Goal: Task Accomplishment & Management: Manage account settings

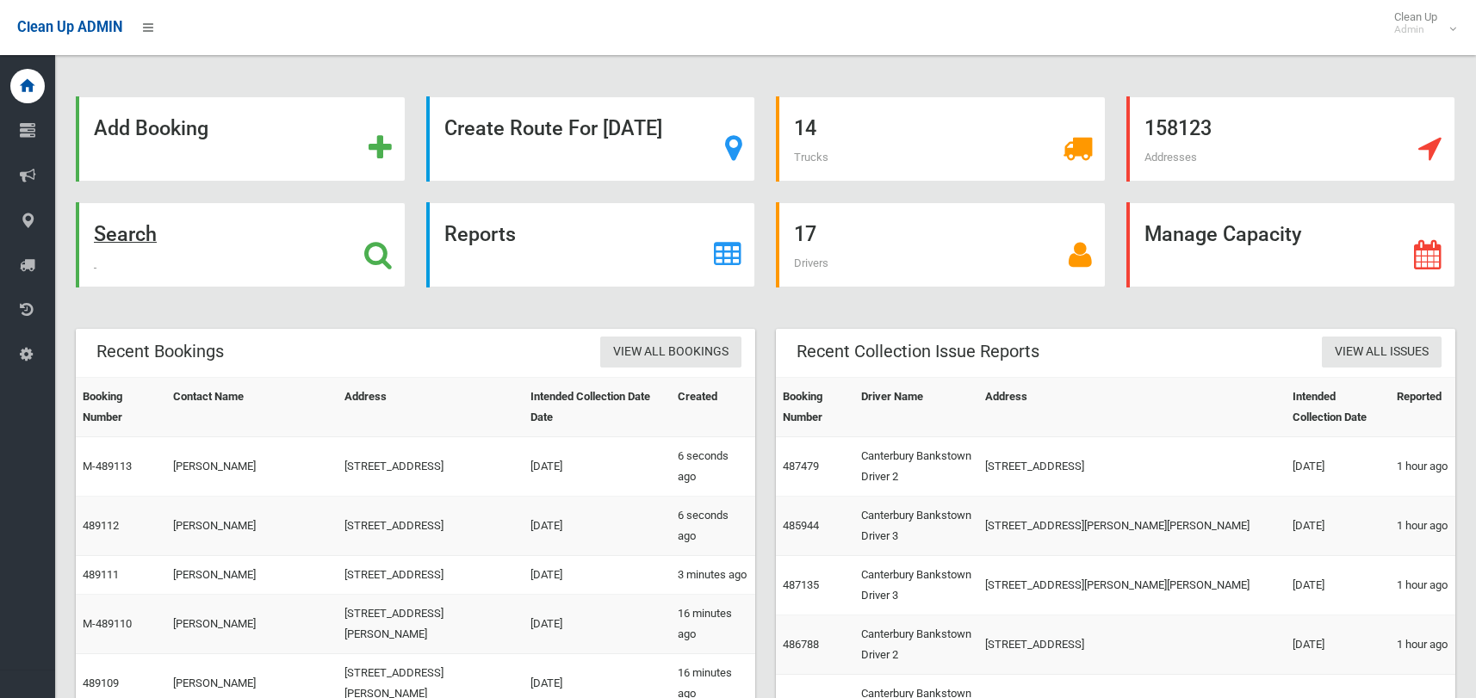
click at [126, 239] on strong "Search" at bounding box center [125, 234] width 63 height 24
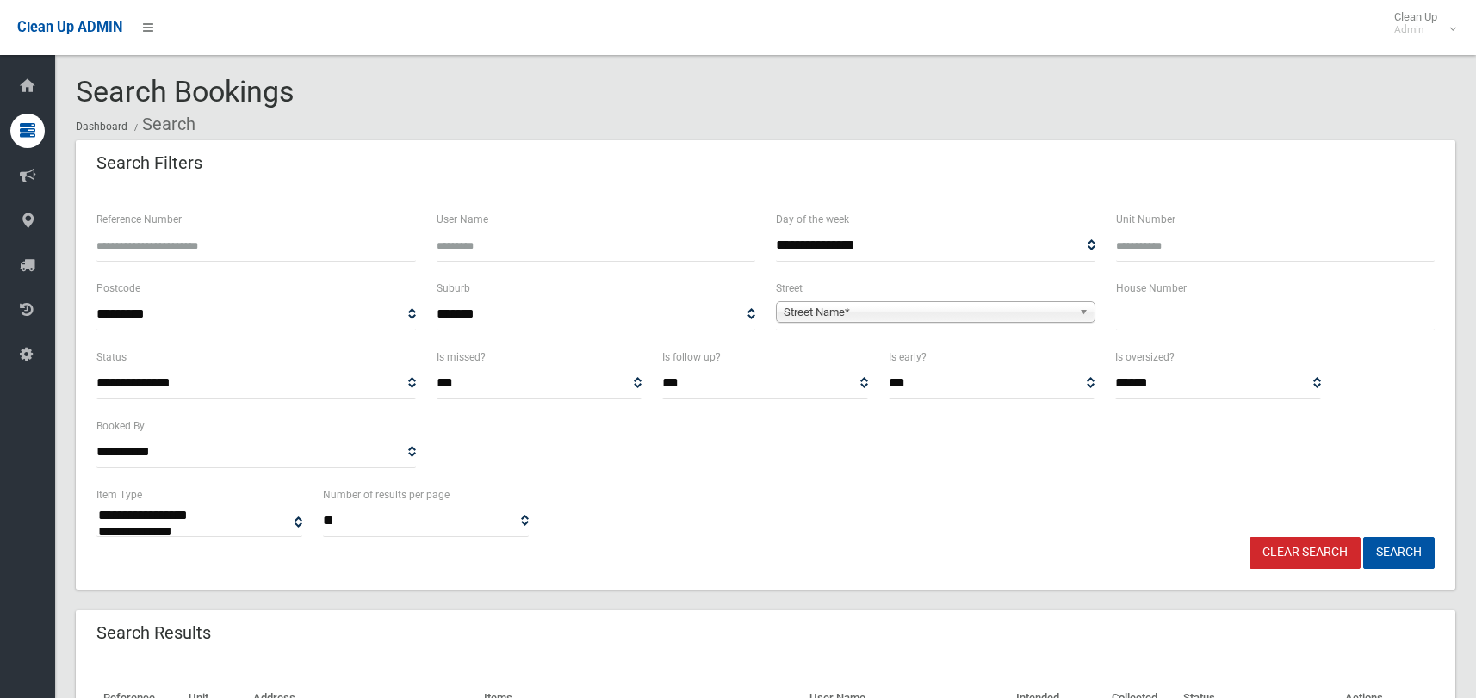
select select
click at [1125, 310] on input "text" at bounding box center [1275, 315] width 319 height 32
type input "***"
click at [1018, 312] on span "Street Name*" at bounding box center [928, 312] width 288 height 21
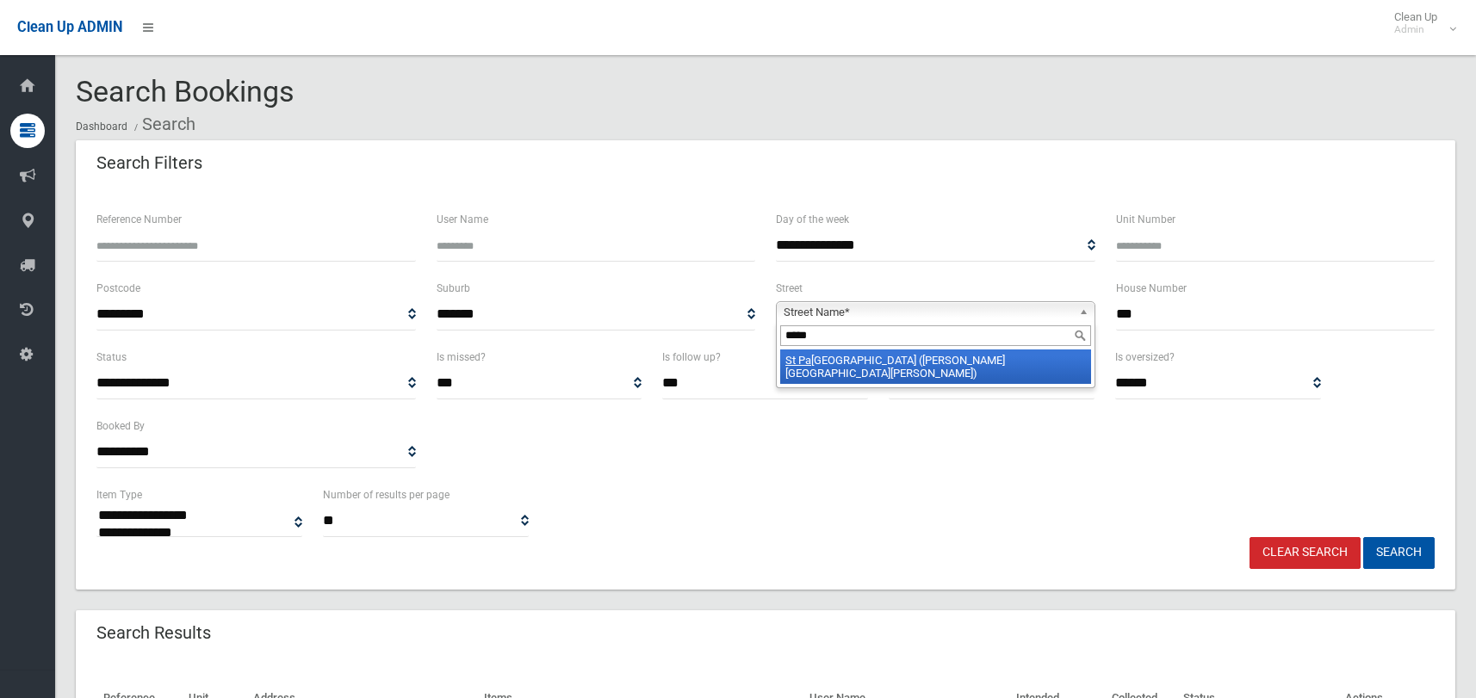
type input "*****"
click at [847, 364] on li "St Pa ul's Place (CHESTER HILL 2162)" at bounding box center [935, 367] width 311 height 34
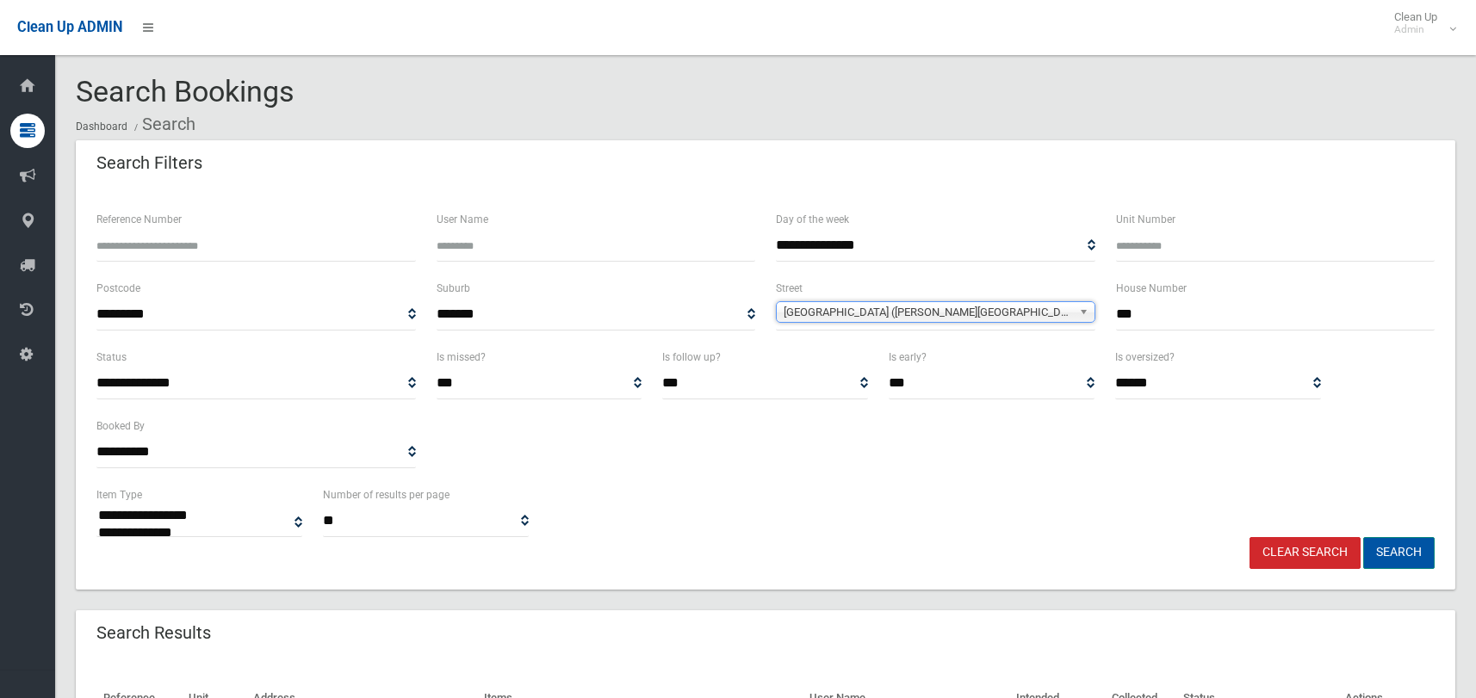
click at [1424, 557] on button "Search" at bounding box center [1398, 553] width 71 height 32
select select
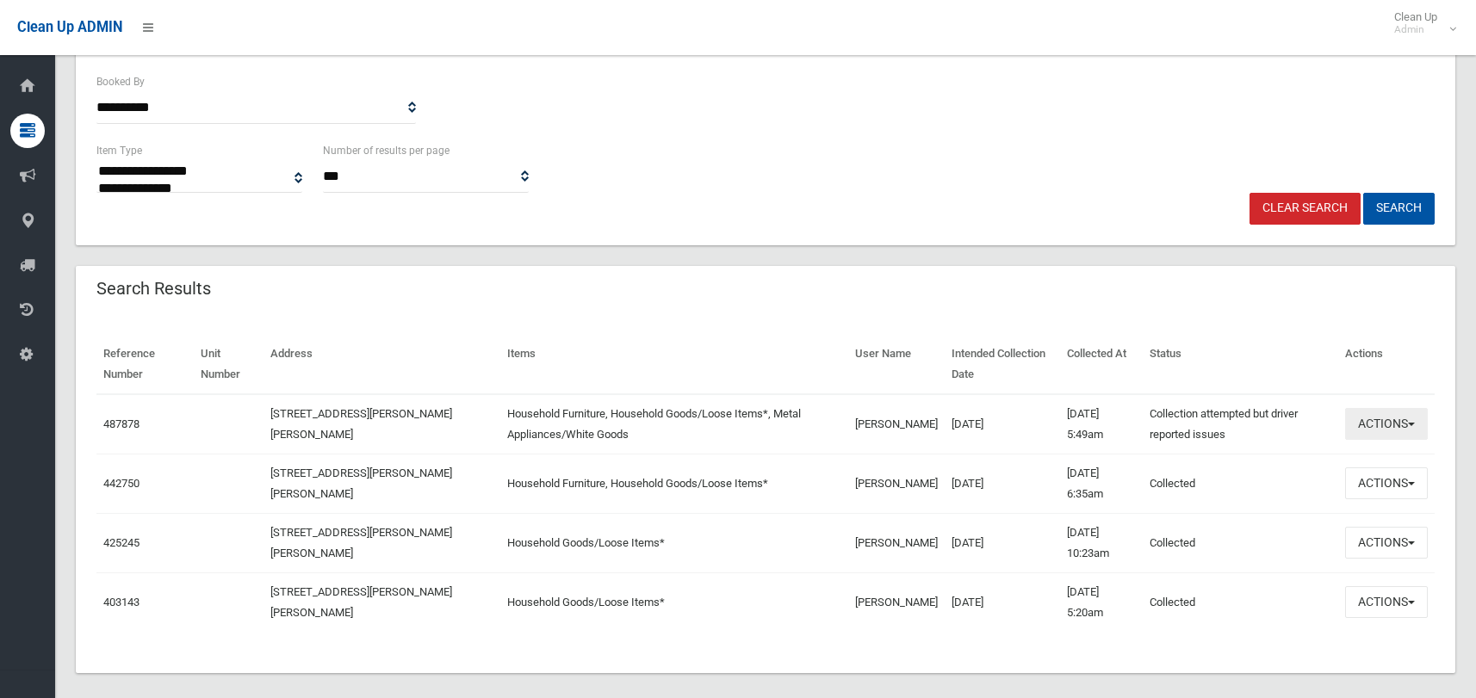
click at [1376, 416] on button "Actions" at bounding box center [1386, 424] width 83 height 32
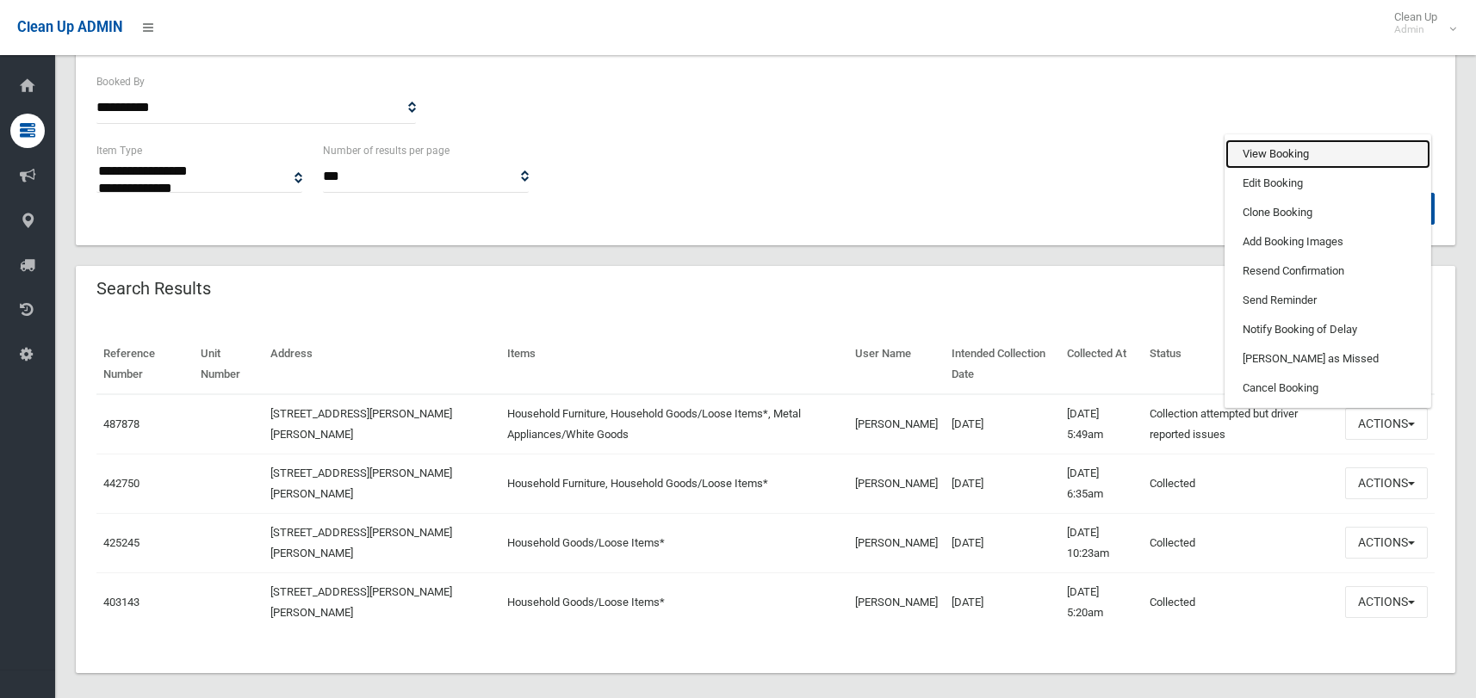
click at [1283, 155] on link "View Booking" at bounding box center [1327, 154] width 205 height 29
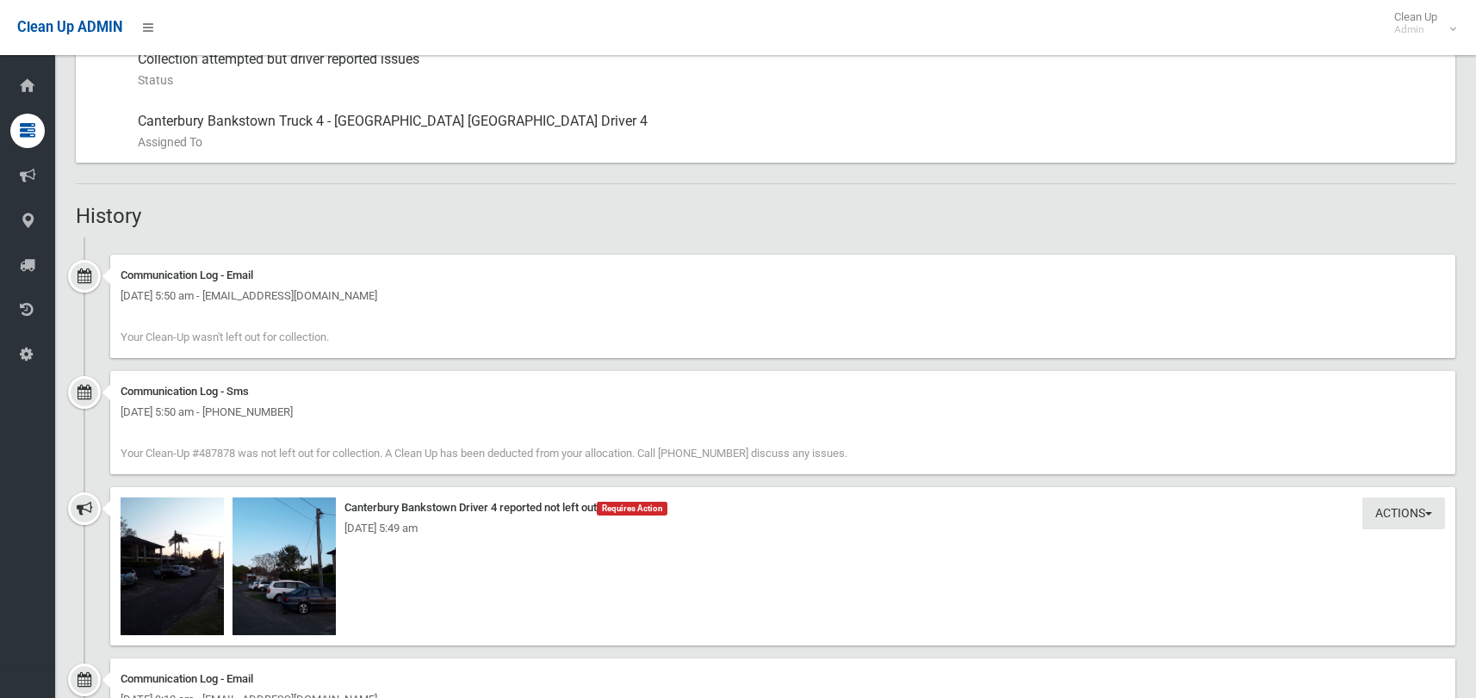
scroll to position [1206, 0]
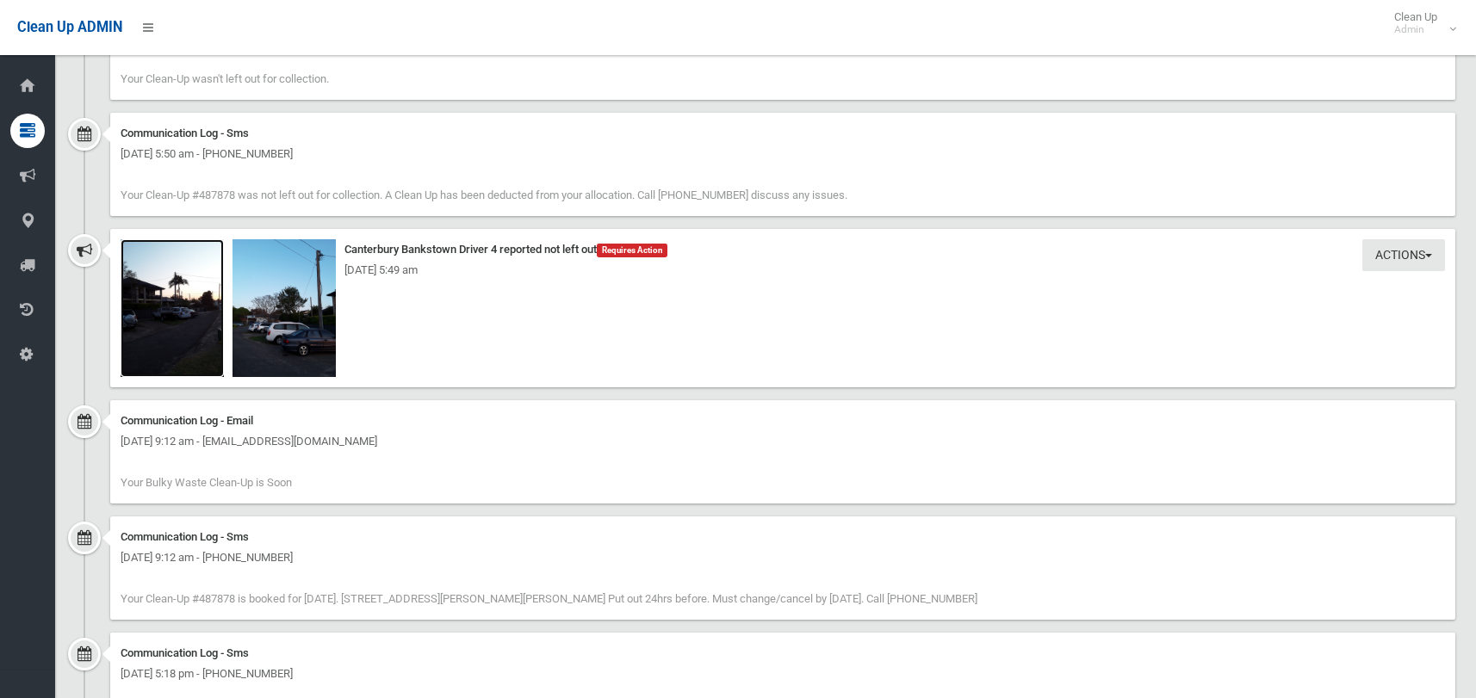
click at [174, 315] on img at bounding box center [172, 308] width 103 height 138
click at [276, 282] on img at bounding box center [284, 308] width 103 height 138
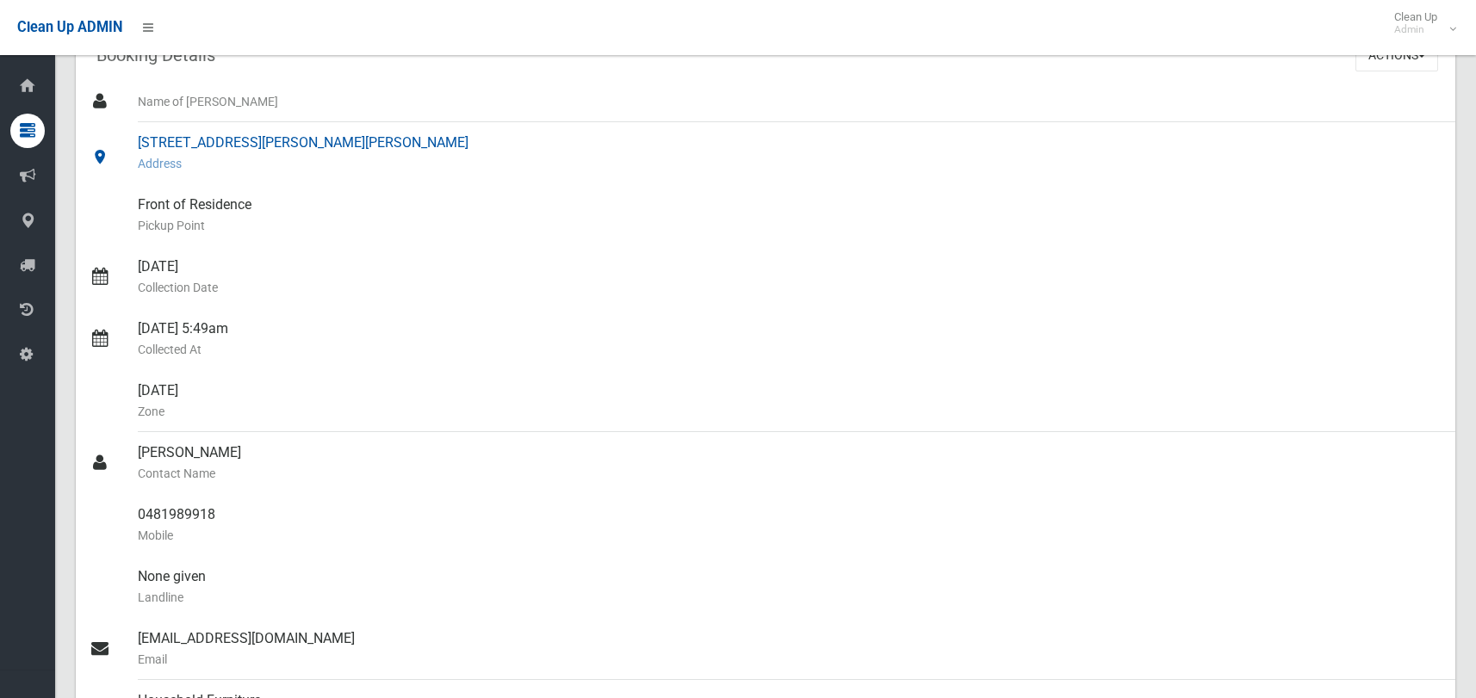
scroll to position [0, 0]
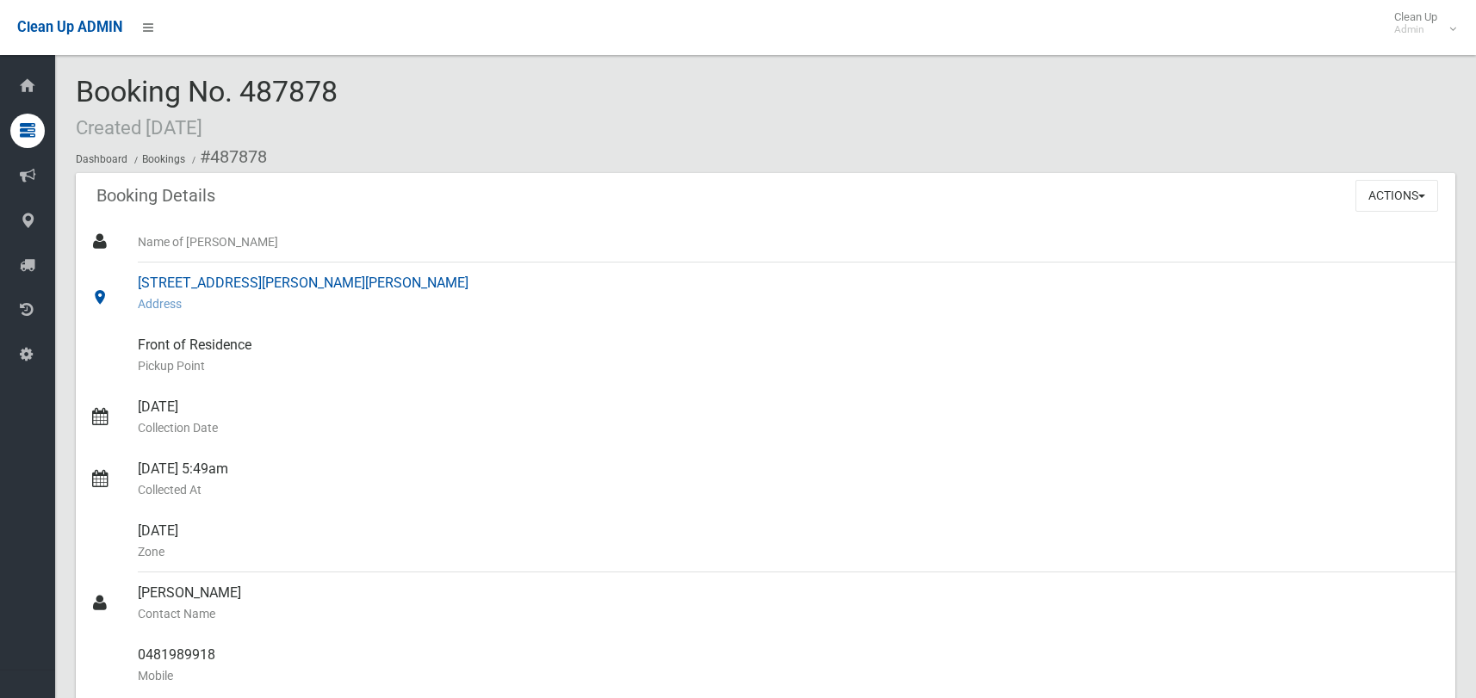
drag, startPoint x: 466, startPoint y: 273, endPoint x: 140, endPoint y: 283, distance: 326.6
click at [140, 283] on div "16a St Paul's Place, CHESTER HILL NSW 2162 Address" at bounding box center [790, 294] width 1304 height 62
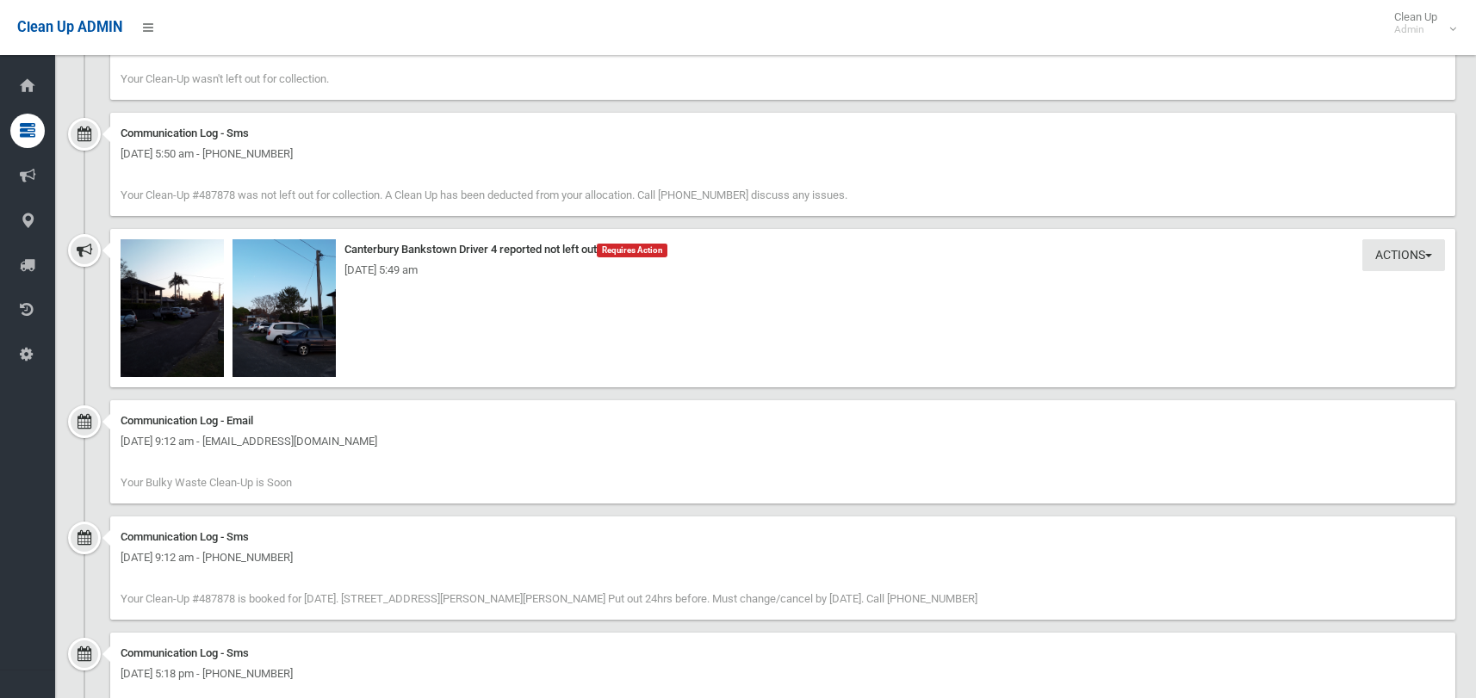
scroll to position [1292, 0]
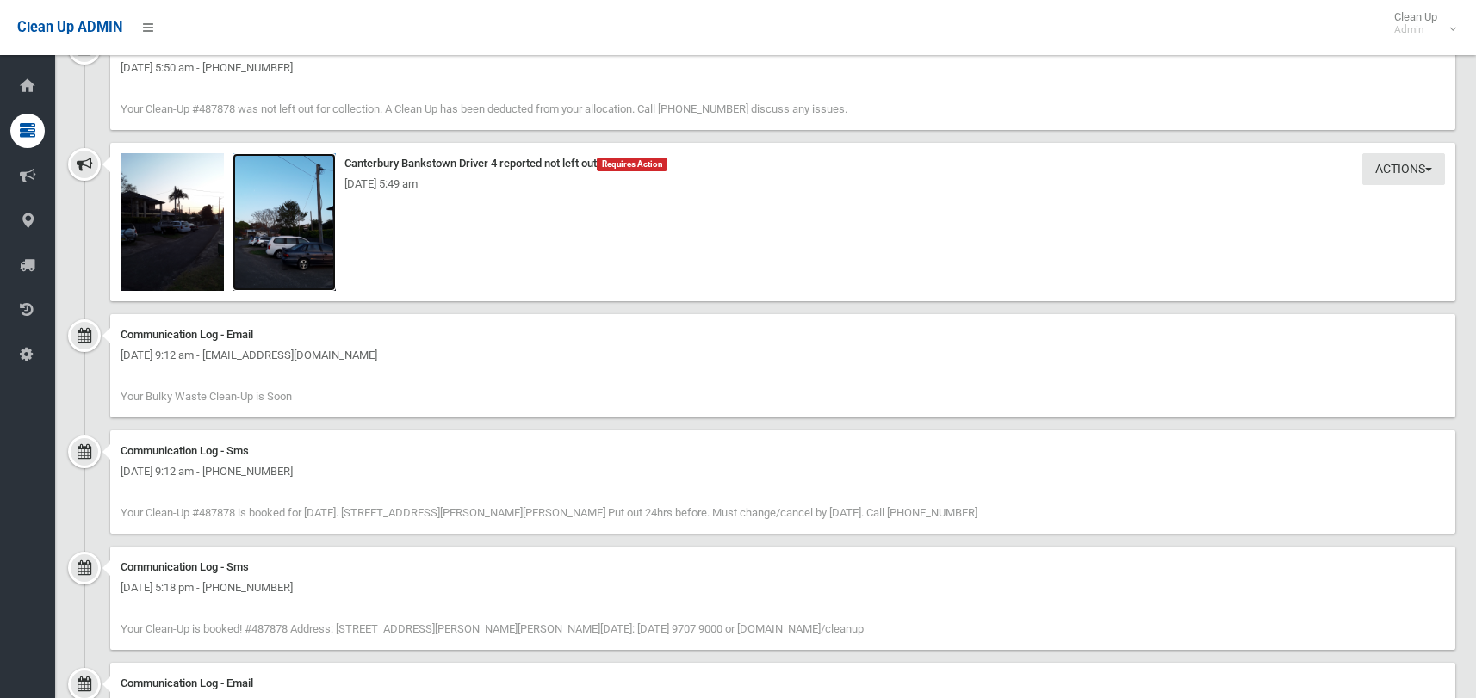
click at [245, 205] on img at bounding box center [284, 222] width 103 height 138
click at [195, 257] on img at bounding box center [172, 222] width 103 height 138
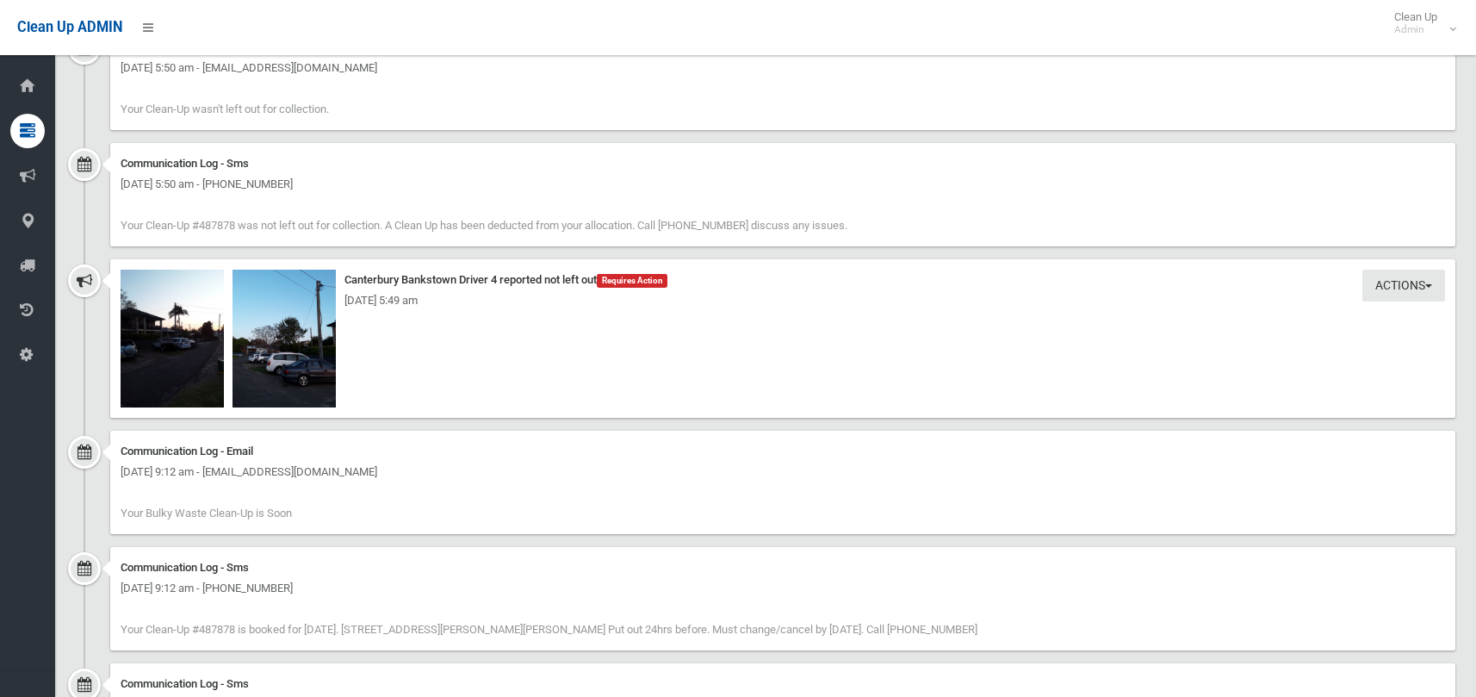
scroll to position [1206, 0]
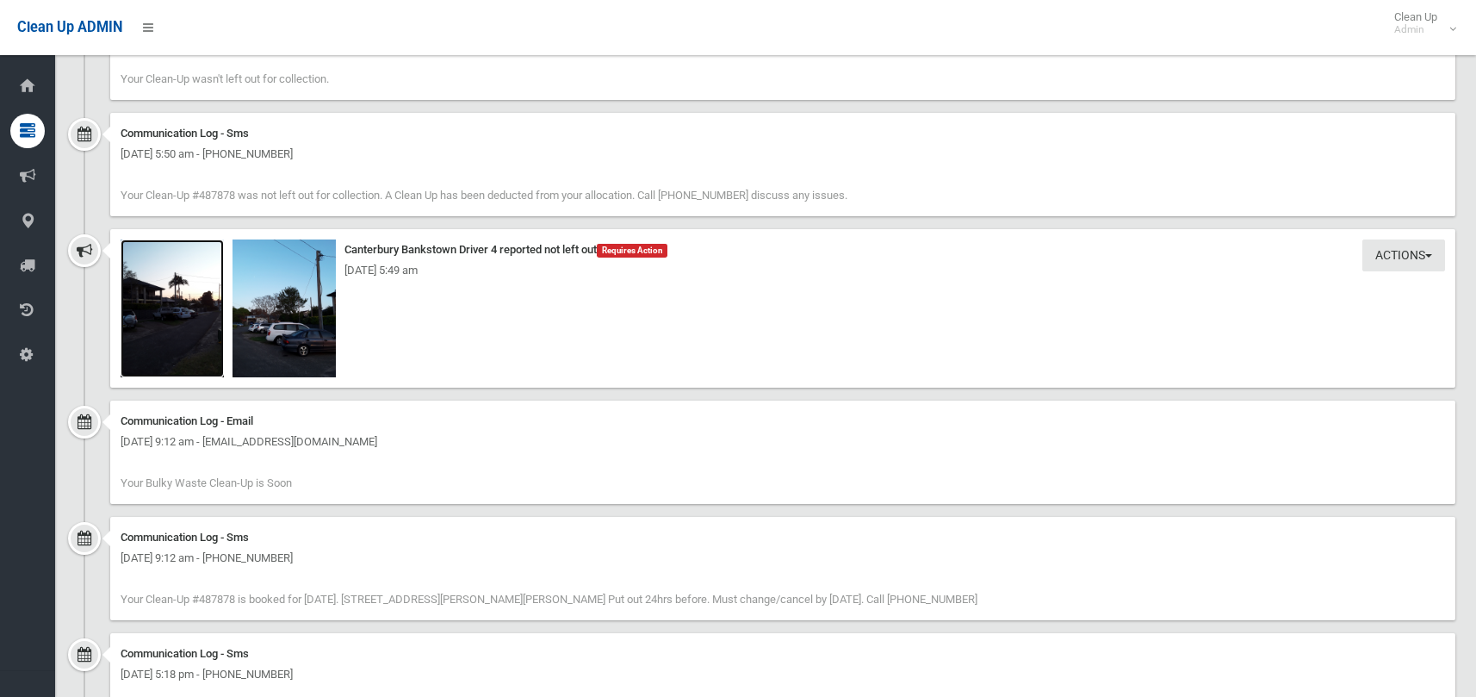
click at [177, 332] on img at bounding box center [172, 308] width 103 height 138
click at [308, 296] on img at bounding box center [284, 308] width 103 height 138
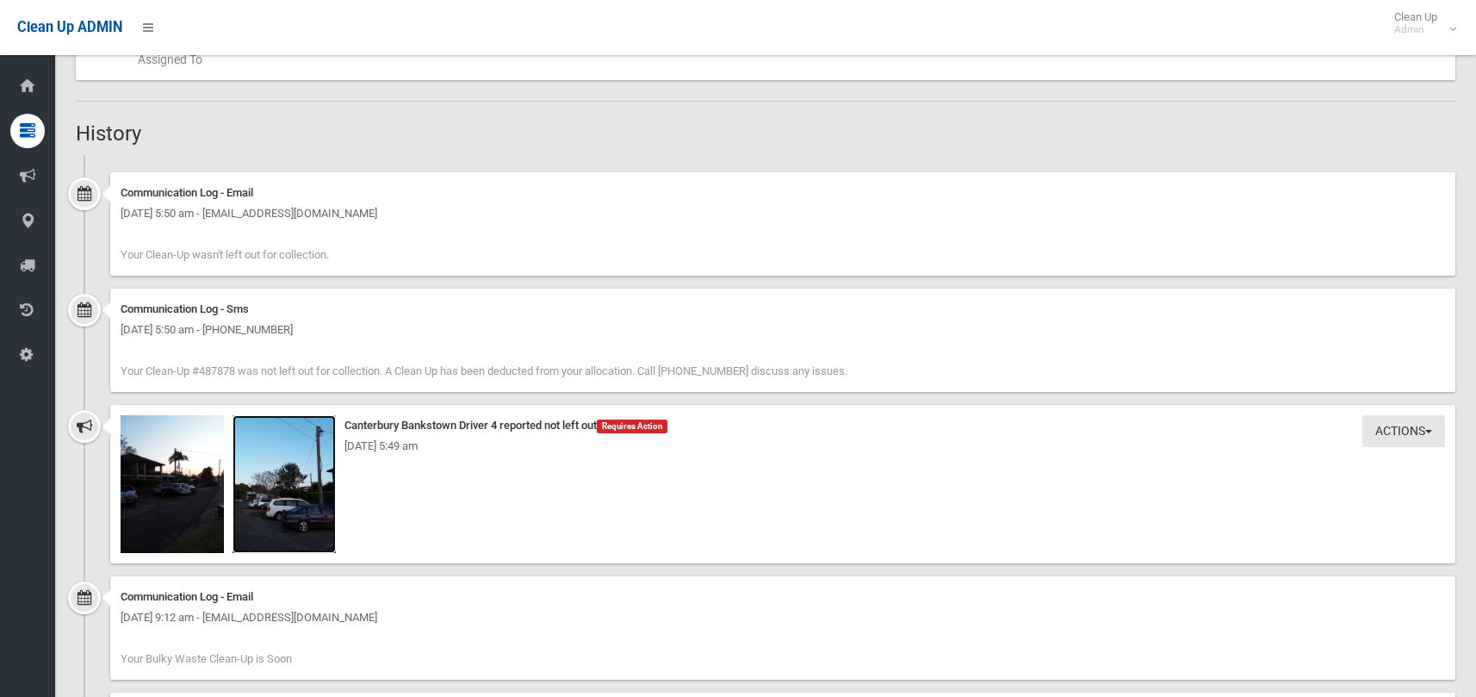
scroll to position [1033, 0]
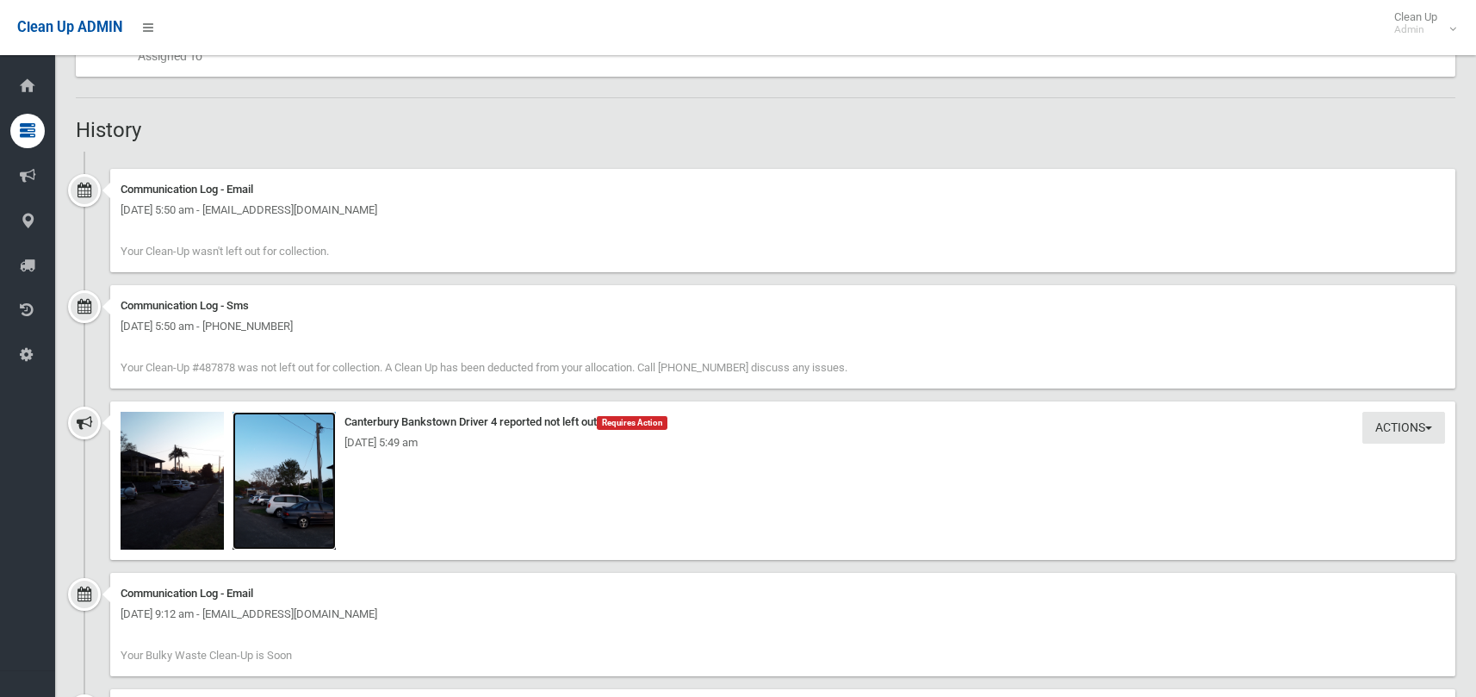
click at [270, 454] on img at bounding box center [284, 481] width 103 height 138
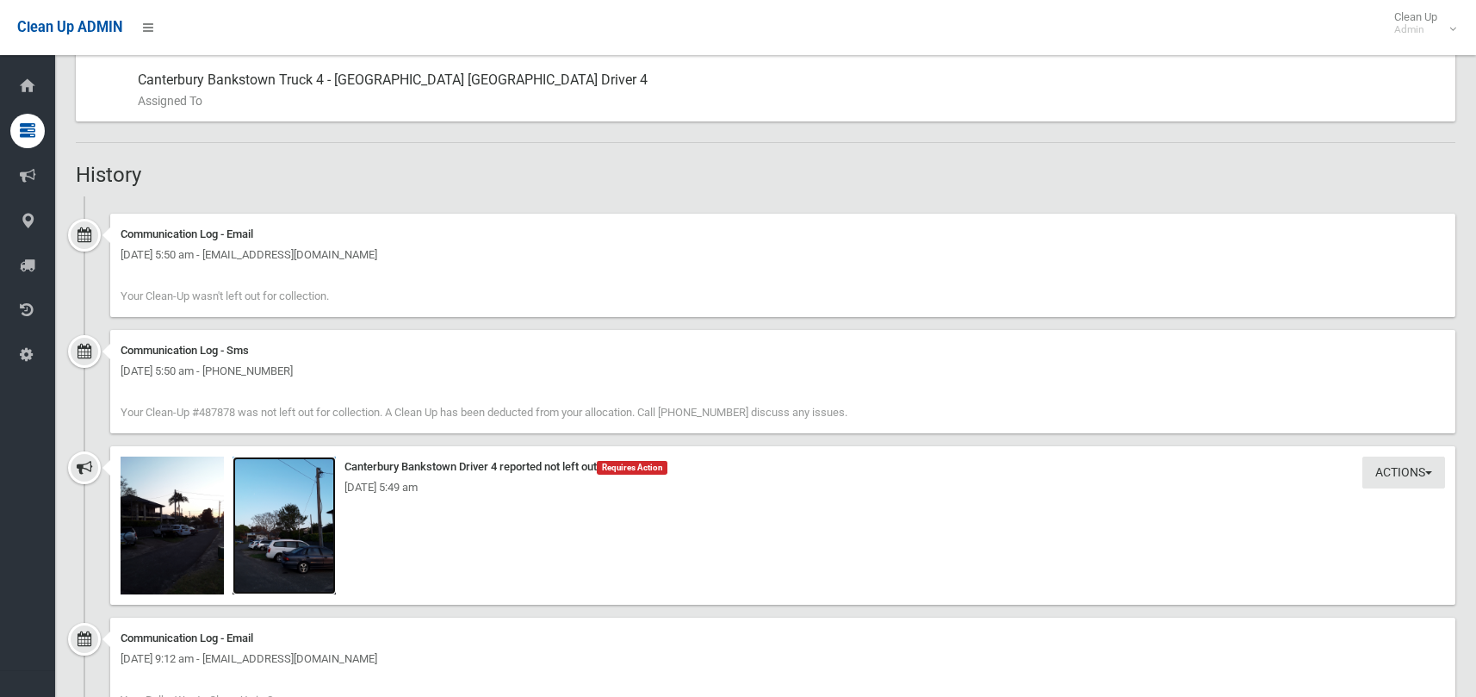
scroll to position [1206, 0]
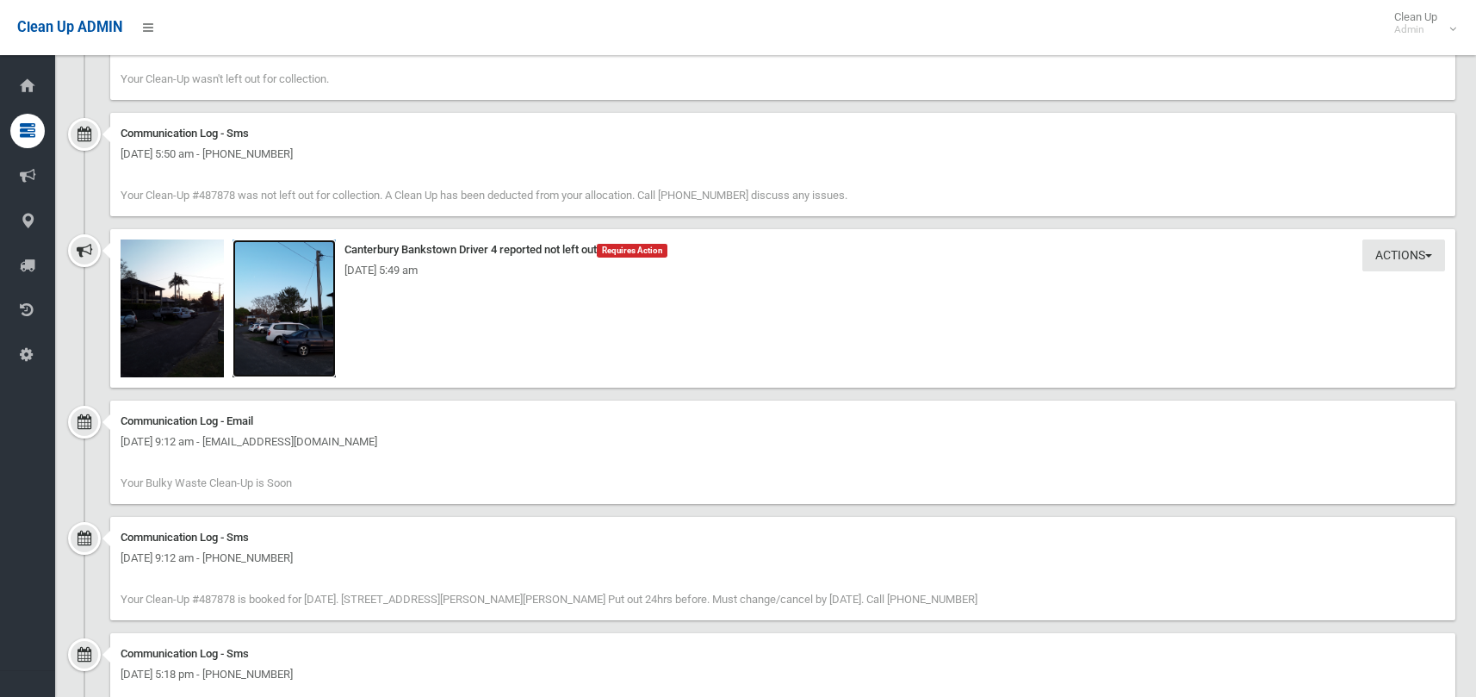
click at [271, 295] on img at bounding box center [284, 308] width 103 height 138
click at [172, 330] on img at bounding box center [172, 308] width 103 height 138
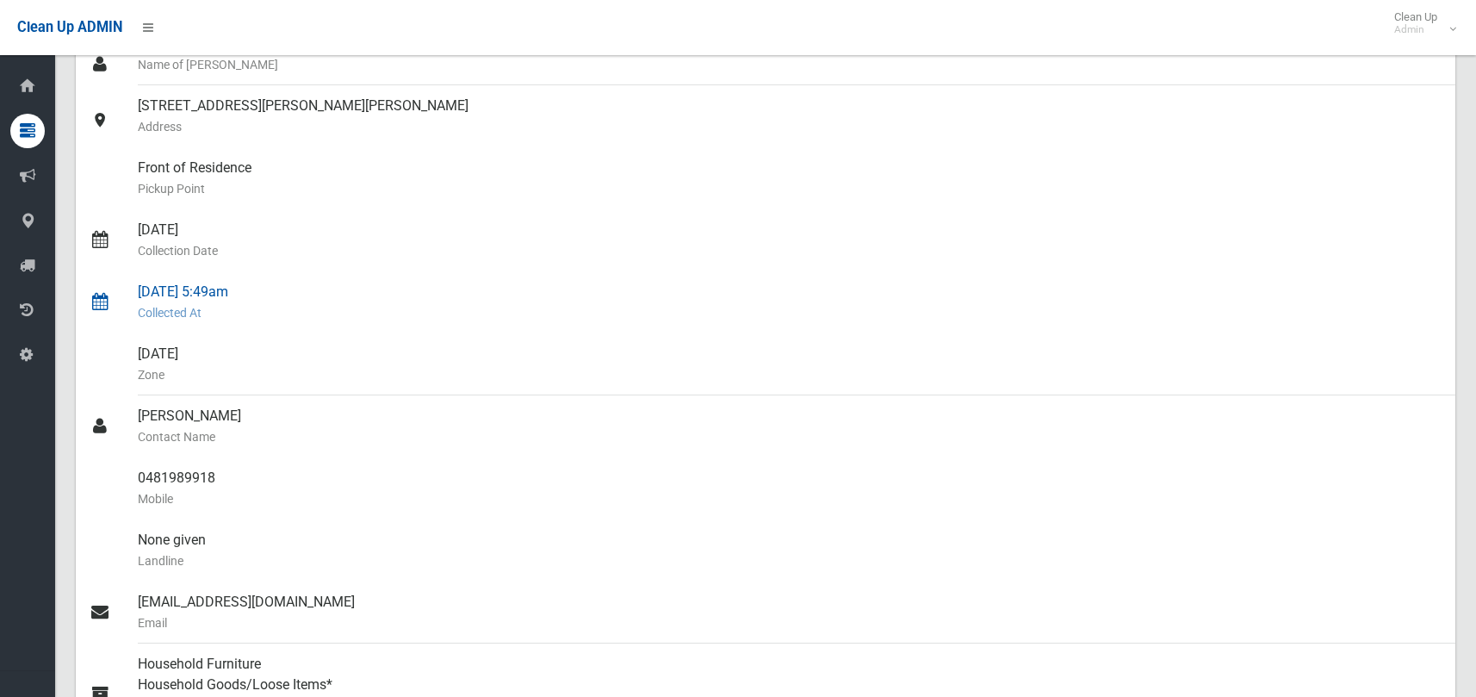
scroll to position [0, 0]
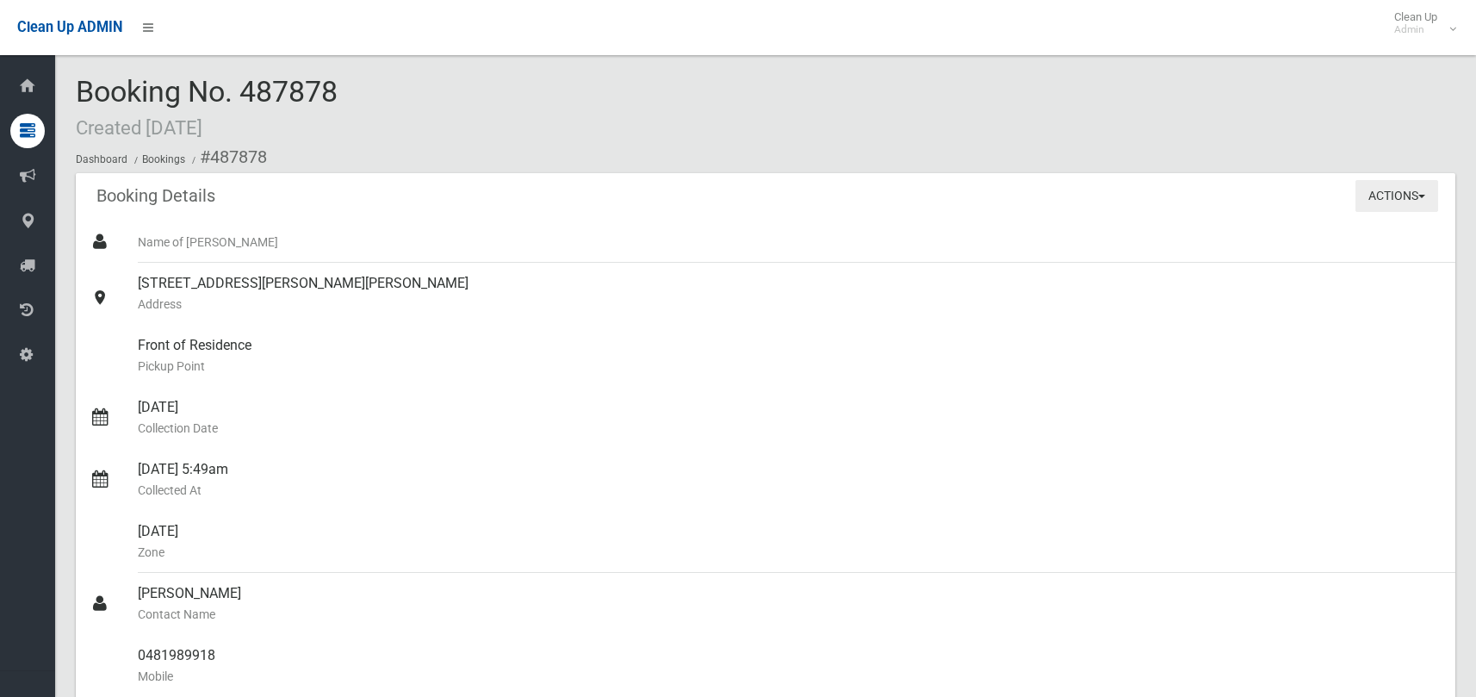
click at [1402, 185] on button "Actions" at bounding box center [1396, 196] width 83 height 32
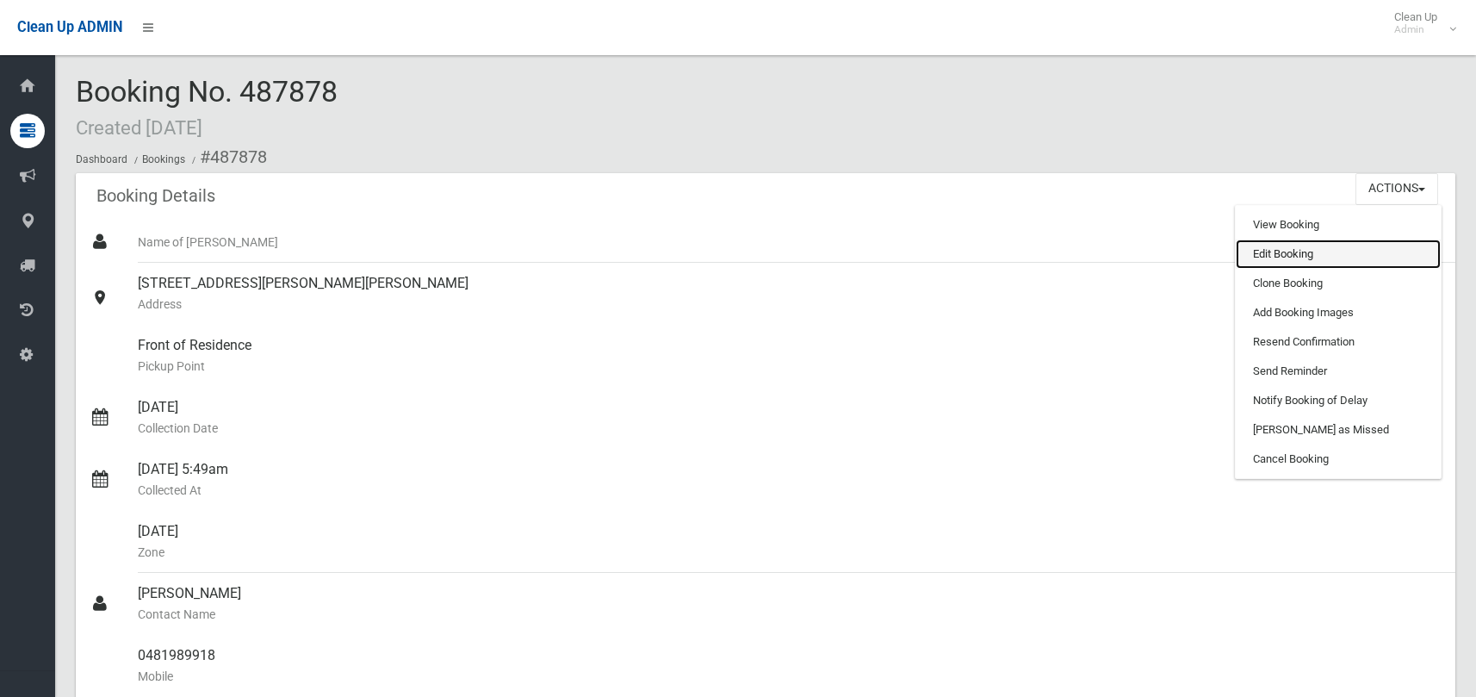
click at [1277, 255] on link "Edit Booking" at bounding box center [1338, 253] width 205 height 29
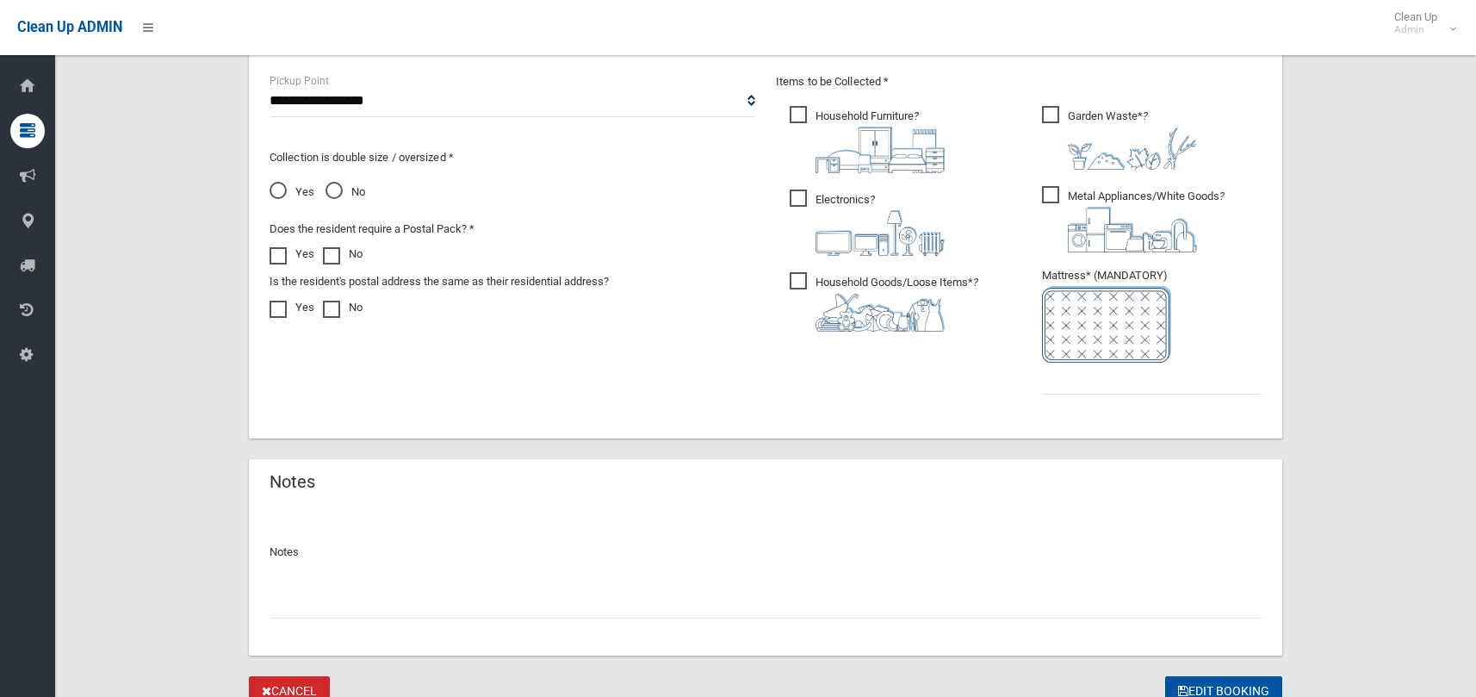
scroll to position [999, 0]
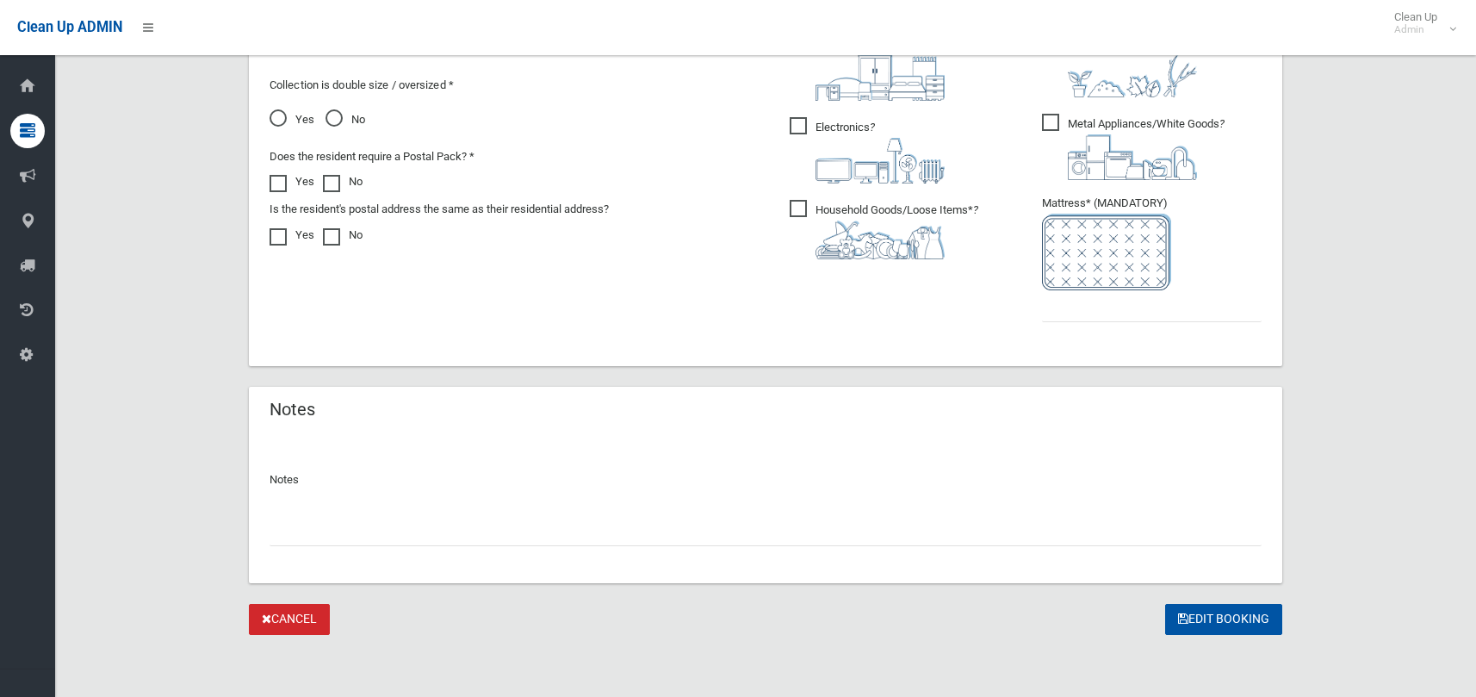
click at [331, 543] on input "text" at bounding box center [766, 530] width 992 height 32
type input "**********"
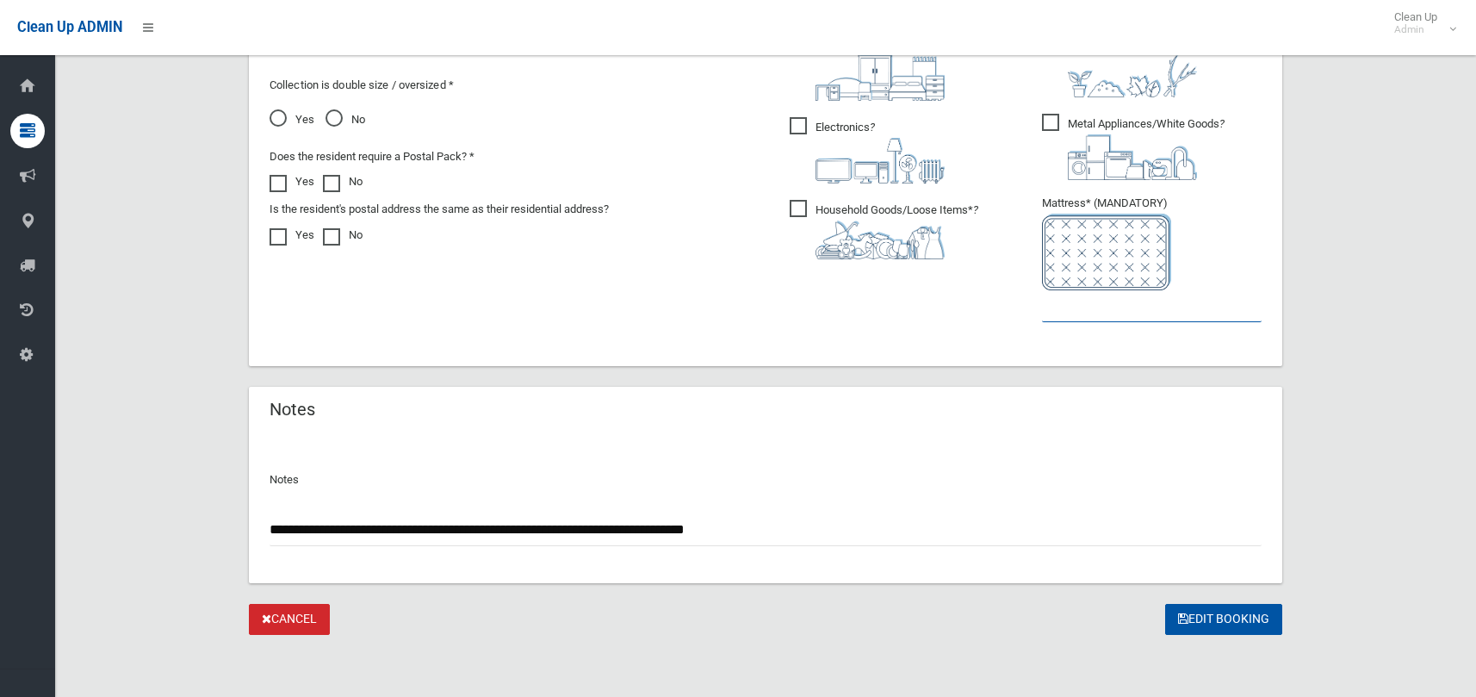
click at [1049, 299] on input "text" at bounding box center [1152, 306] width 220 height 32
type input "*"
click at [1175, 621] on button "Edit Booking" at bounding box center [1223, 620] width 117 height 32
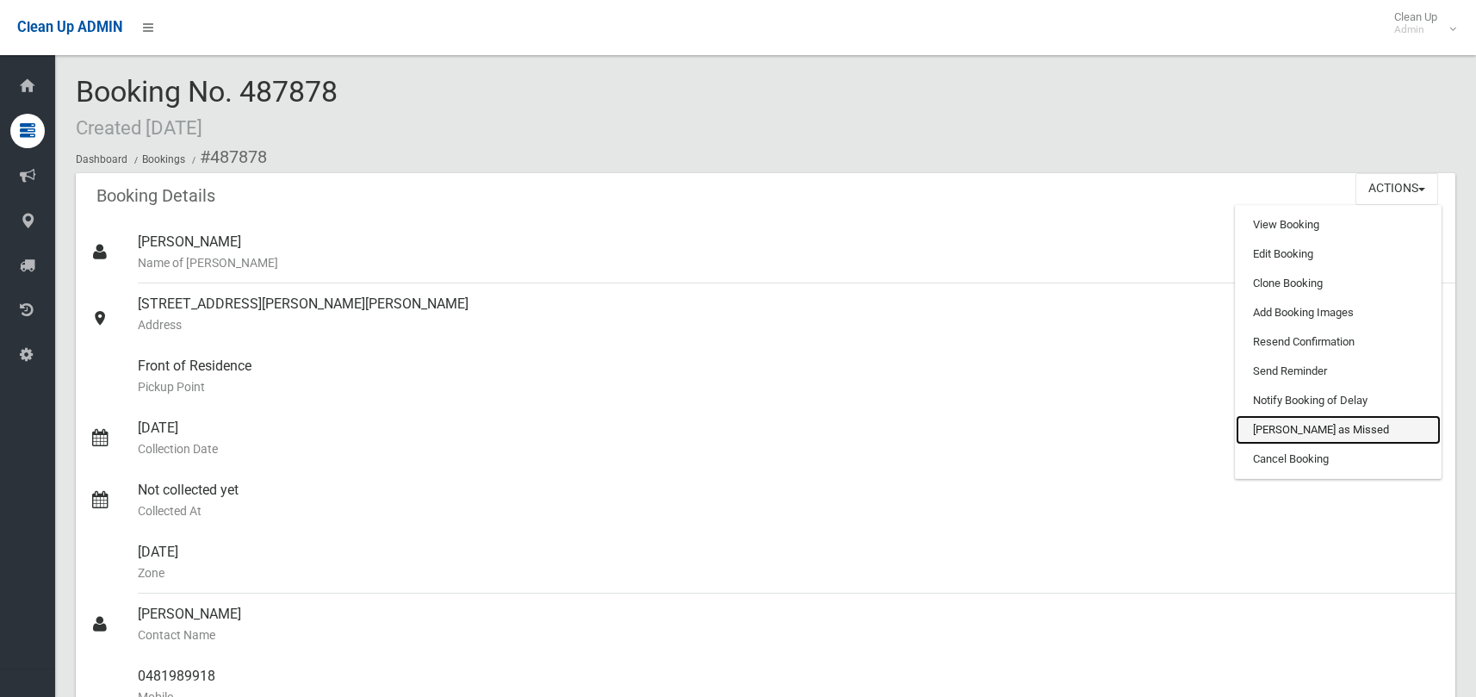
click at [1312, 434] on link "[PERSON_NAME] as Missed" at bounding box center [1338, 429] width 205 height 29
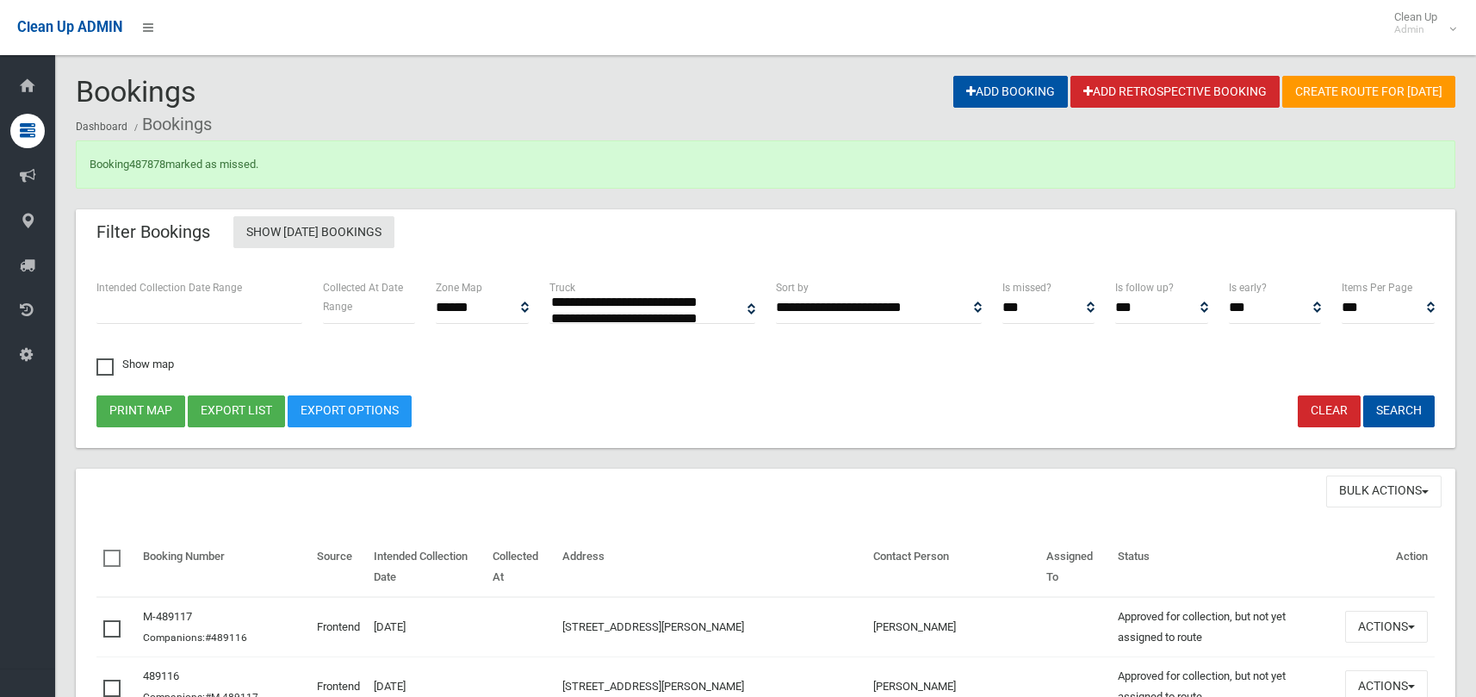
select select
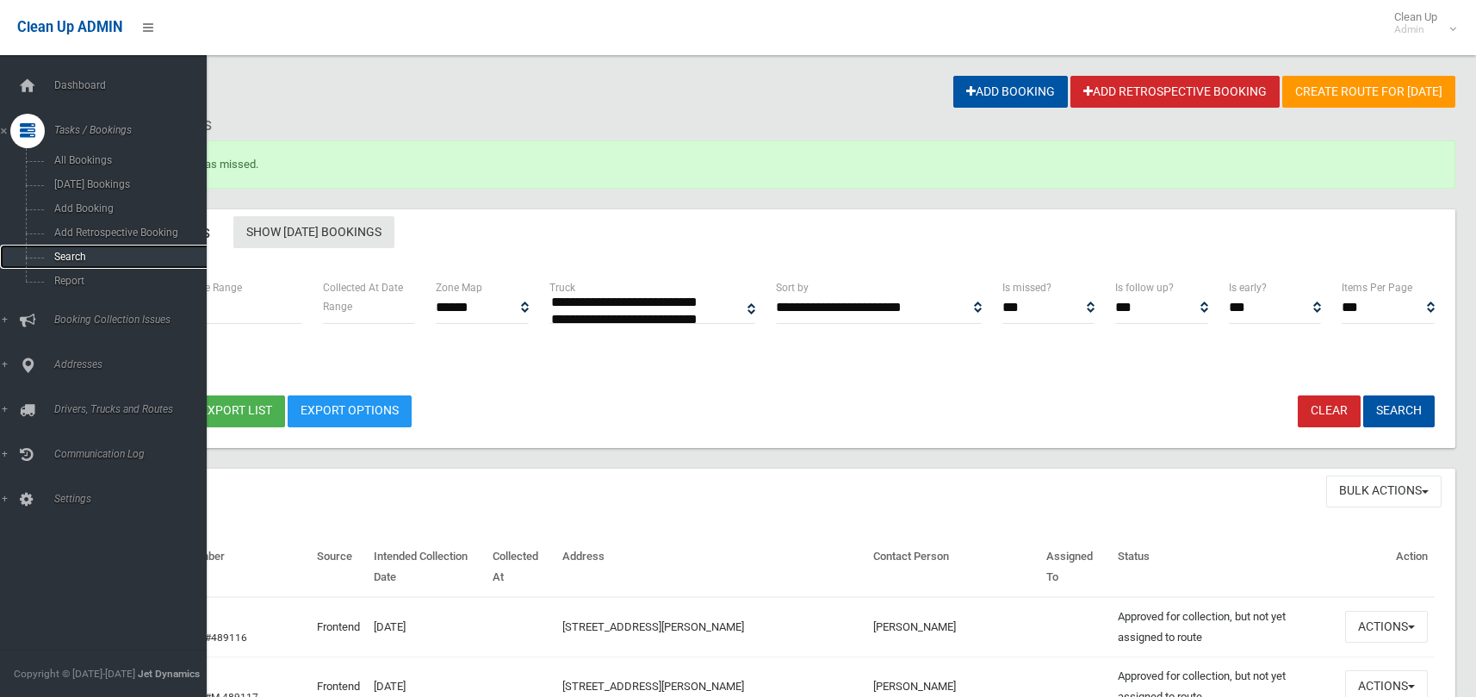
click at [75, 249] on link "Search" at bounding box center [110, 257] width 220 height 24
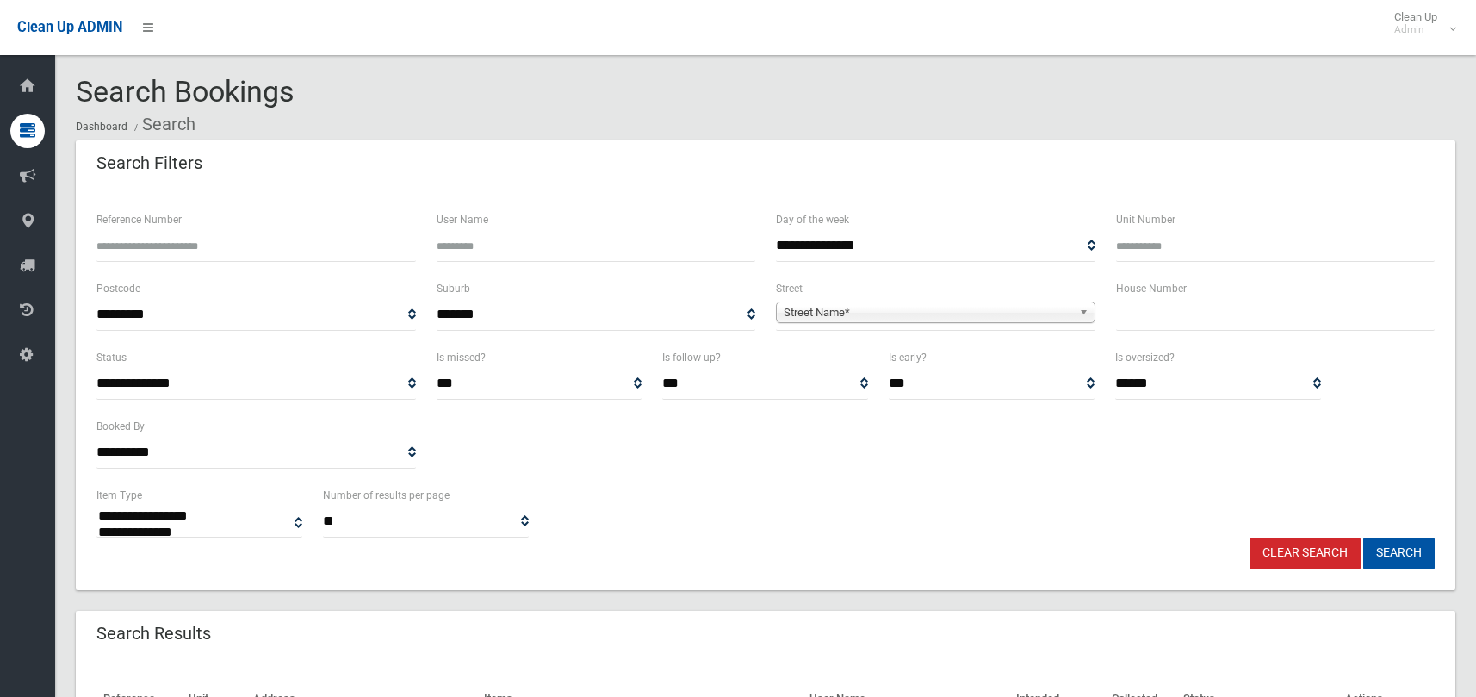
select select
click at [1214, 316] on input "text" at bounding box center [1275, 315] width 319 height 32
type input "**"
click at [950, 317] on span "Street Name*" at bounding box center [928, 312] width 288 height 21
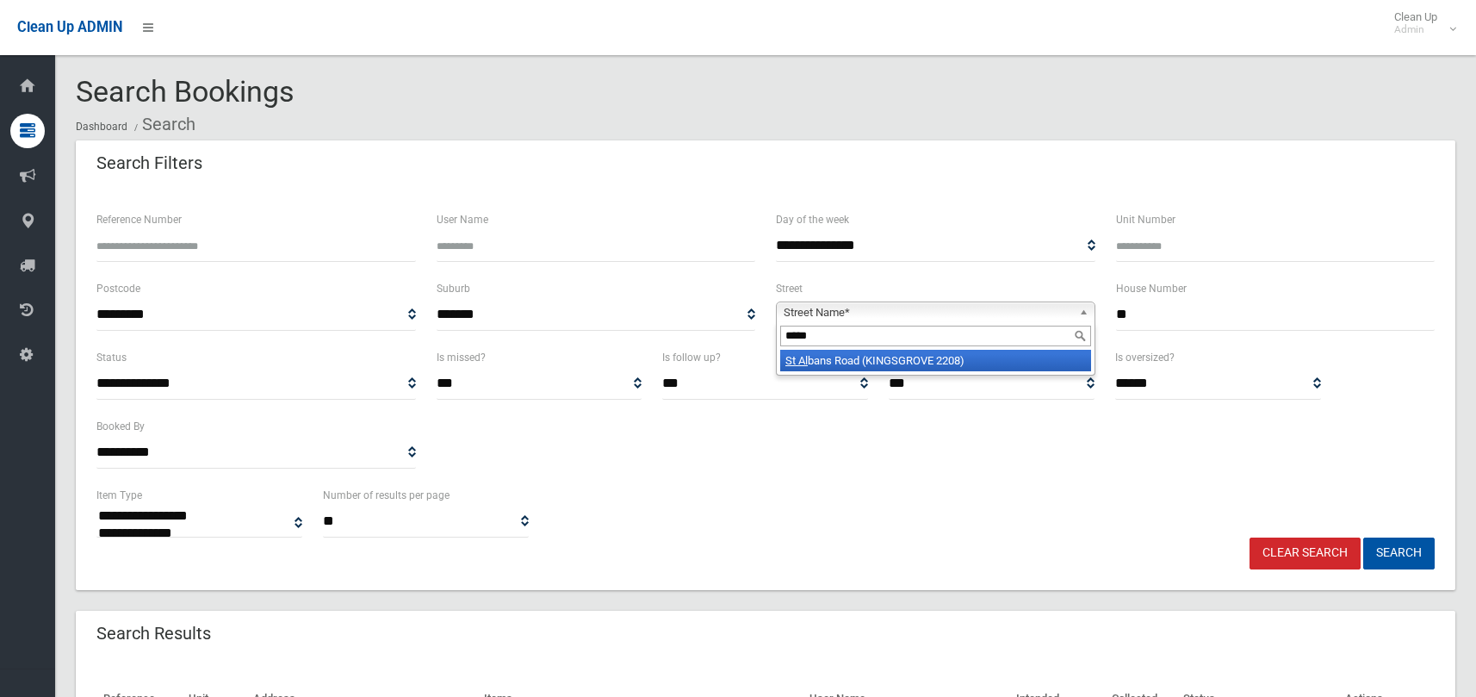
type input "*****"
click at [977, 368] on li "St Al bans Road (KINGSGROVE 2208)" at bounding box center [935, 361] width 311 height 22
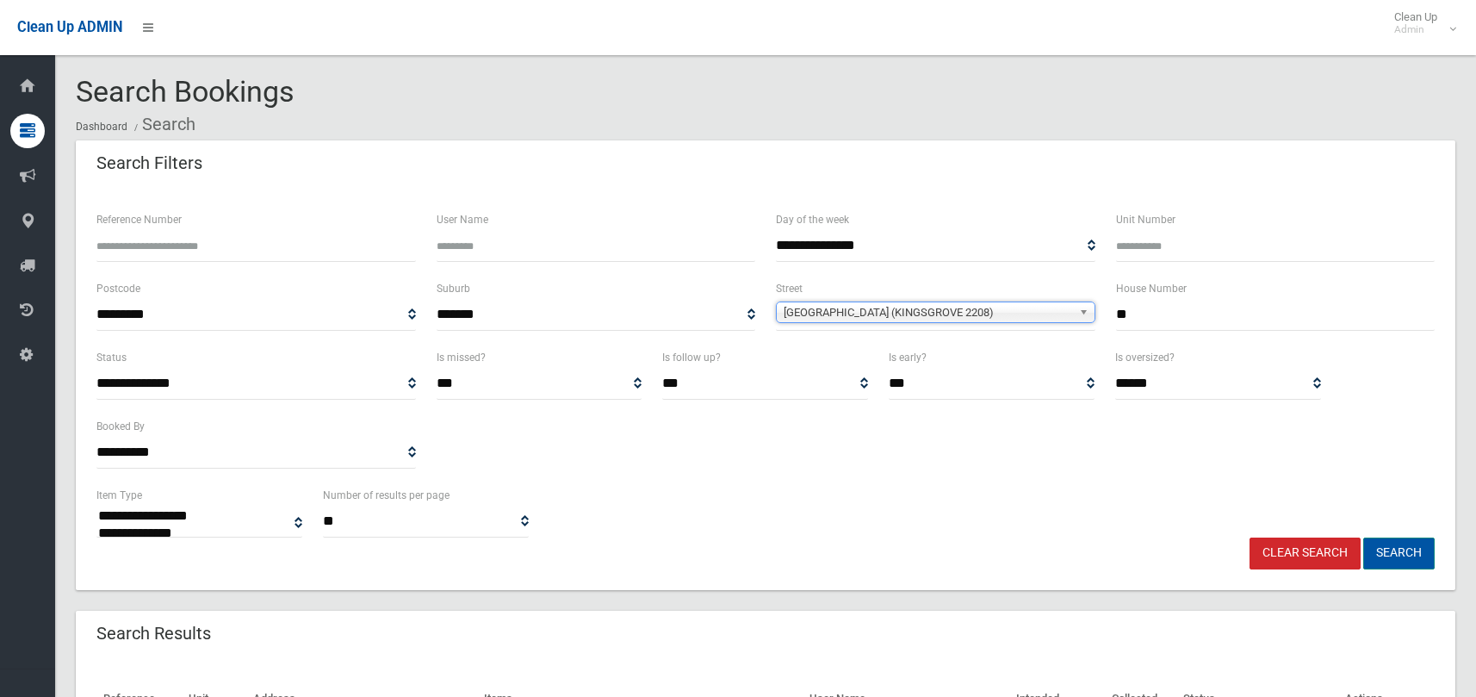
click at [1386, 548] on button "Search" at bounding box center [1398, 553] width 71 height 32
select select
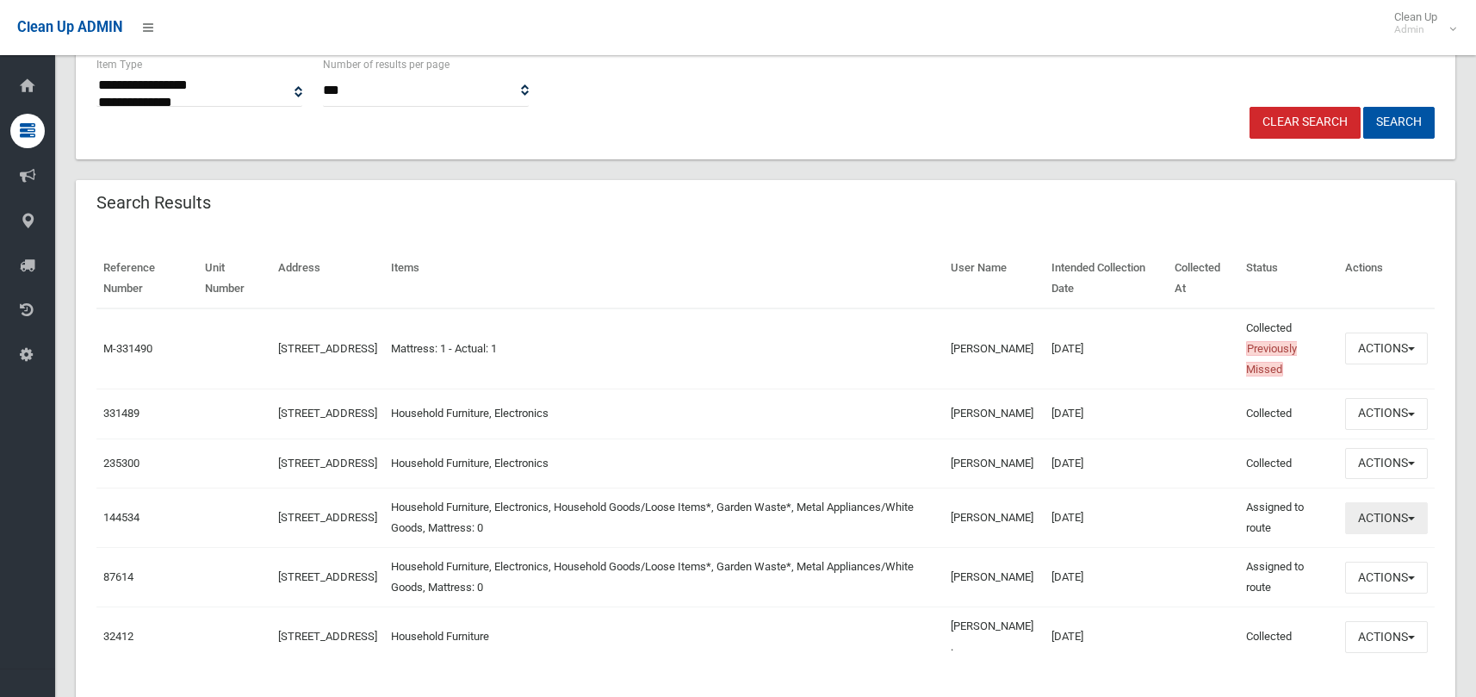
click at [1397, 532] on button "Actions" at bounding box center [1386, 518] width 83 height 32
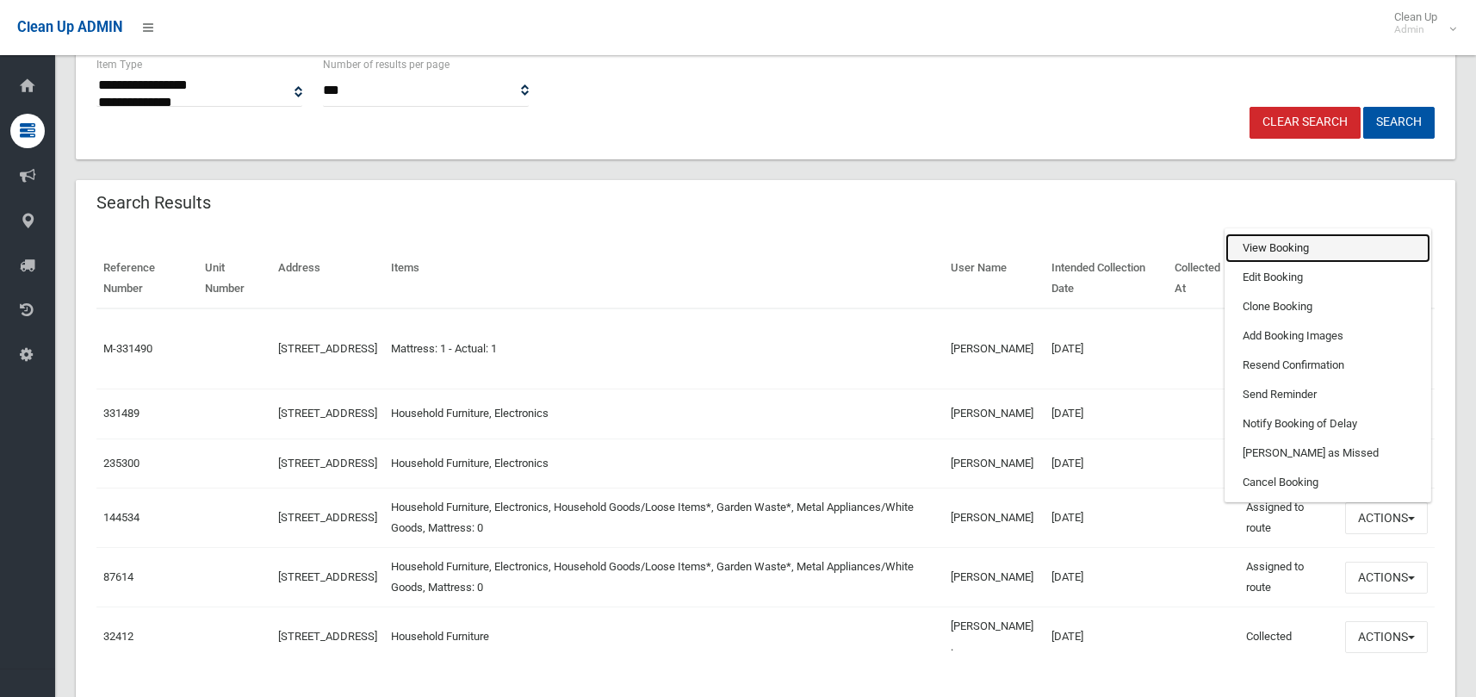
click at [1322, 263] on link "View Booking" at bounding box center [1327, 247] width 205 height 29
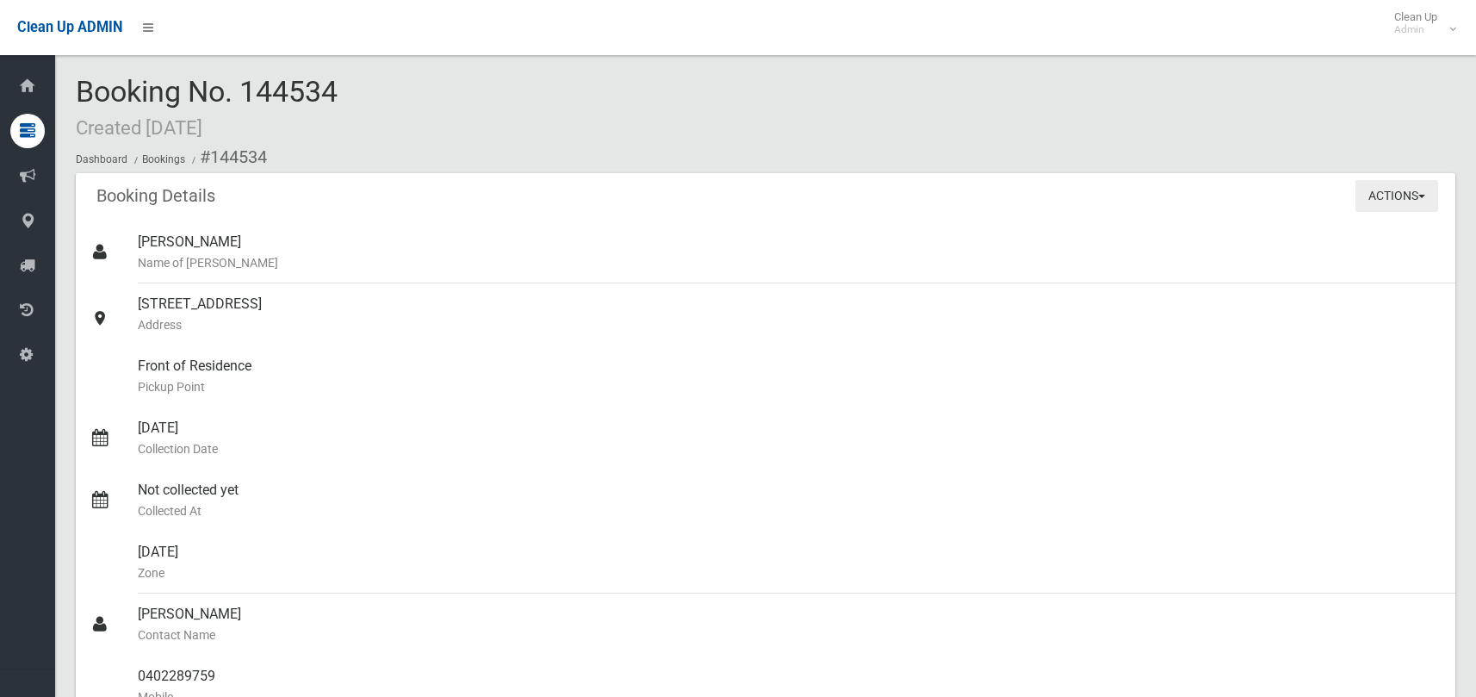
click at [1404, 195] on button "Actions" at bounding box center [1396, 196] width 83 height 32
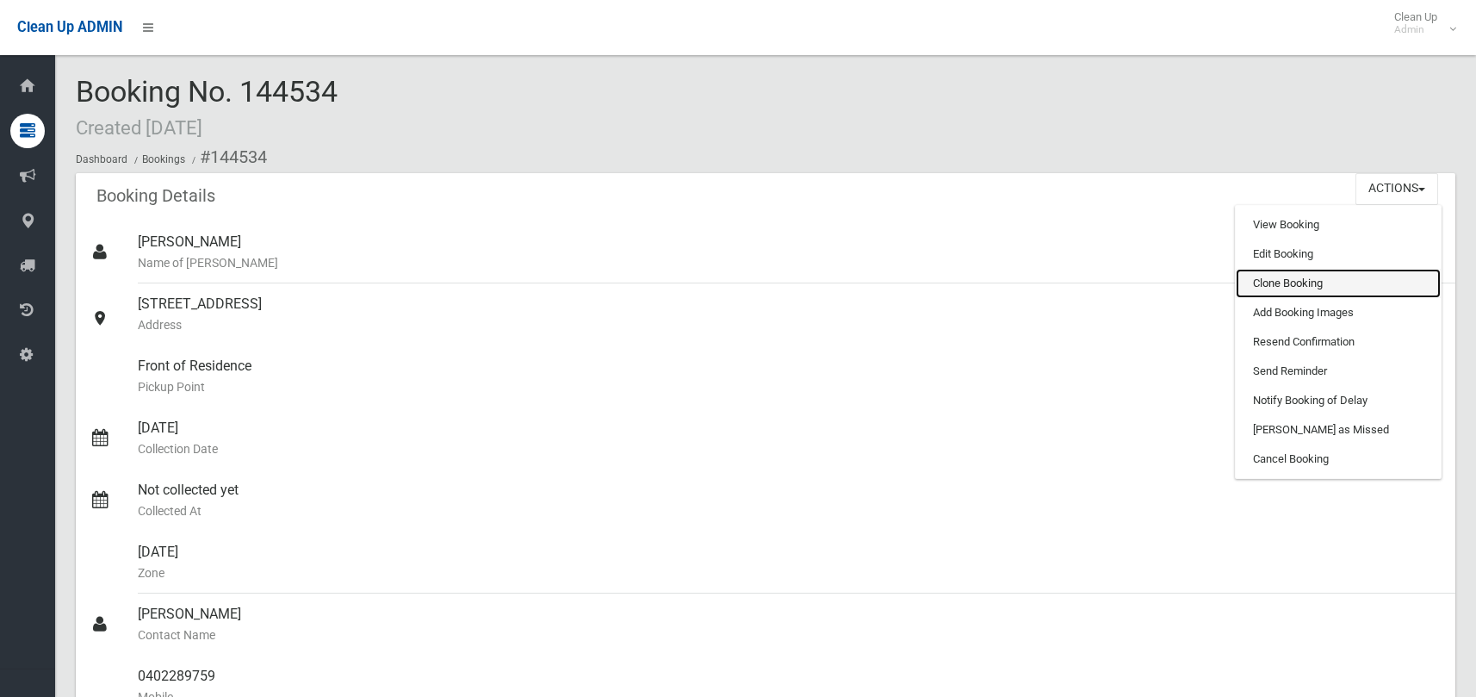
click at [1307, 288] on link "Clone Booking" at bounding box center [1338, 283] width 205 height 29
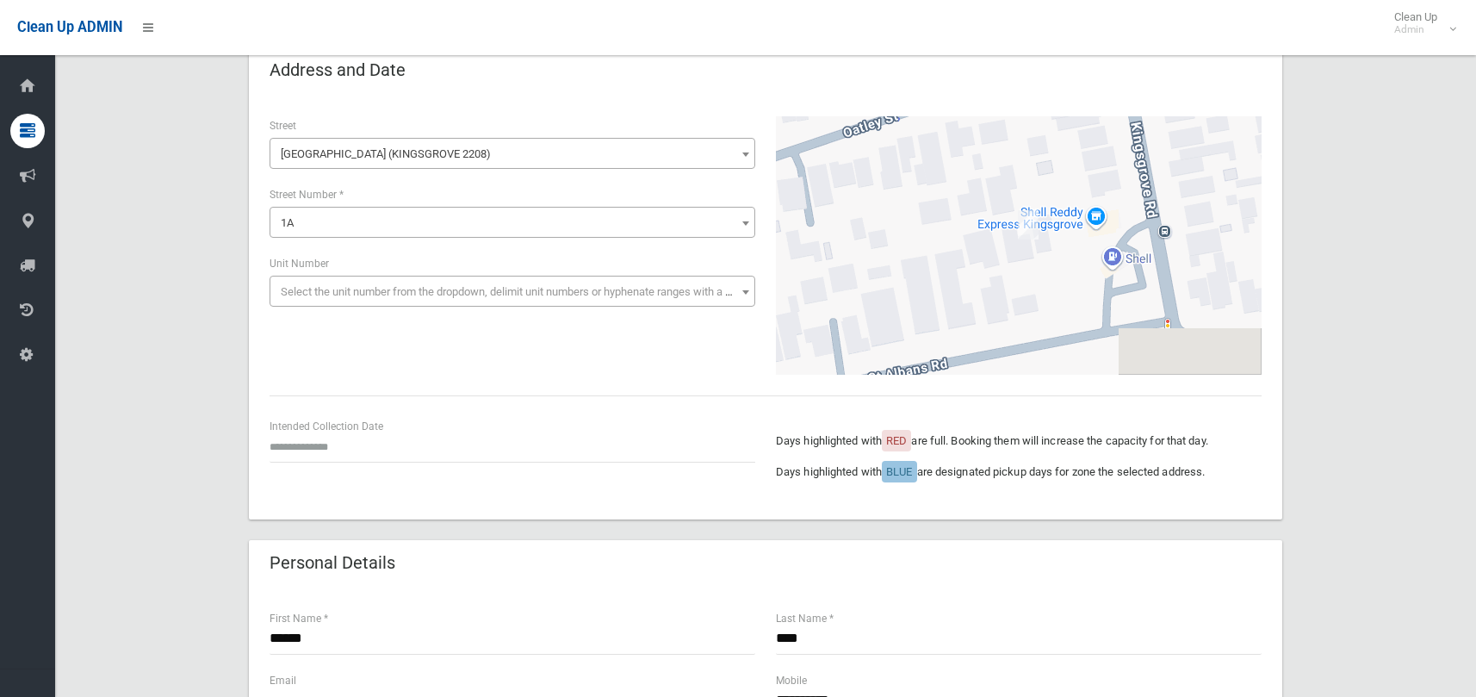
scroll to position [258, 0]
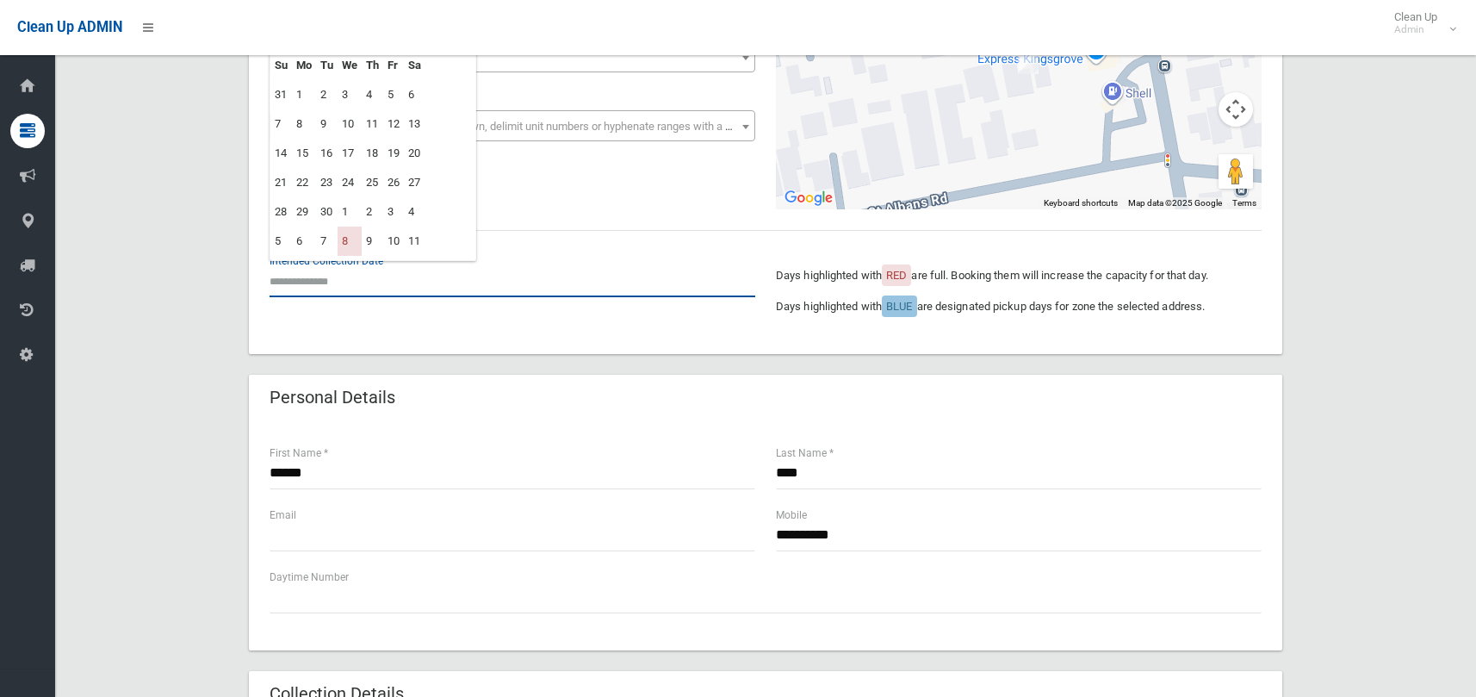
click at [323, 289] on input "text" at bounding box center [513, 281] width 486 height 32
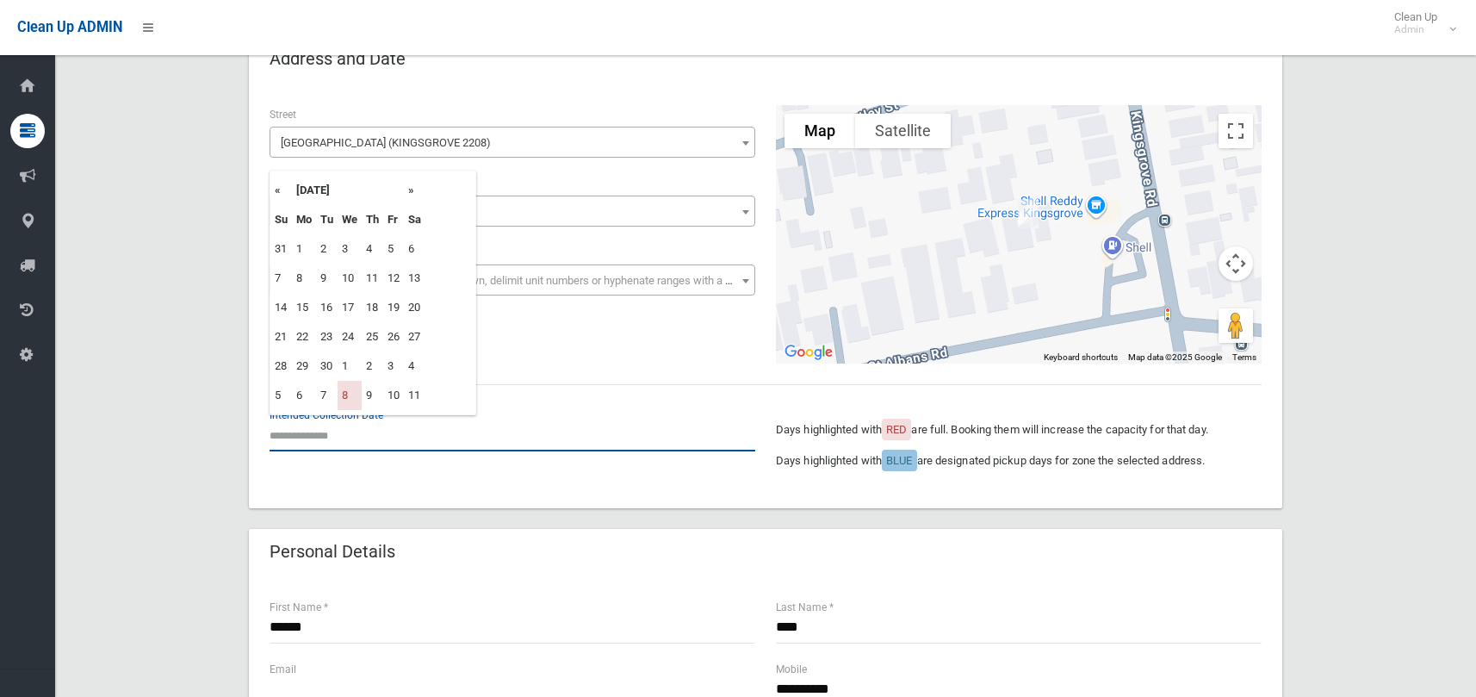
scroll to position [86, 0]
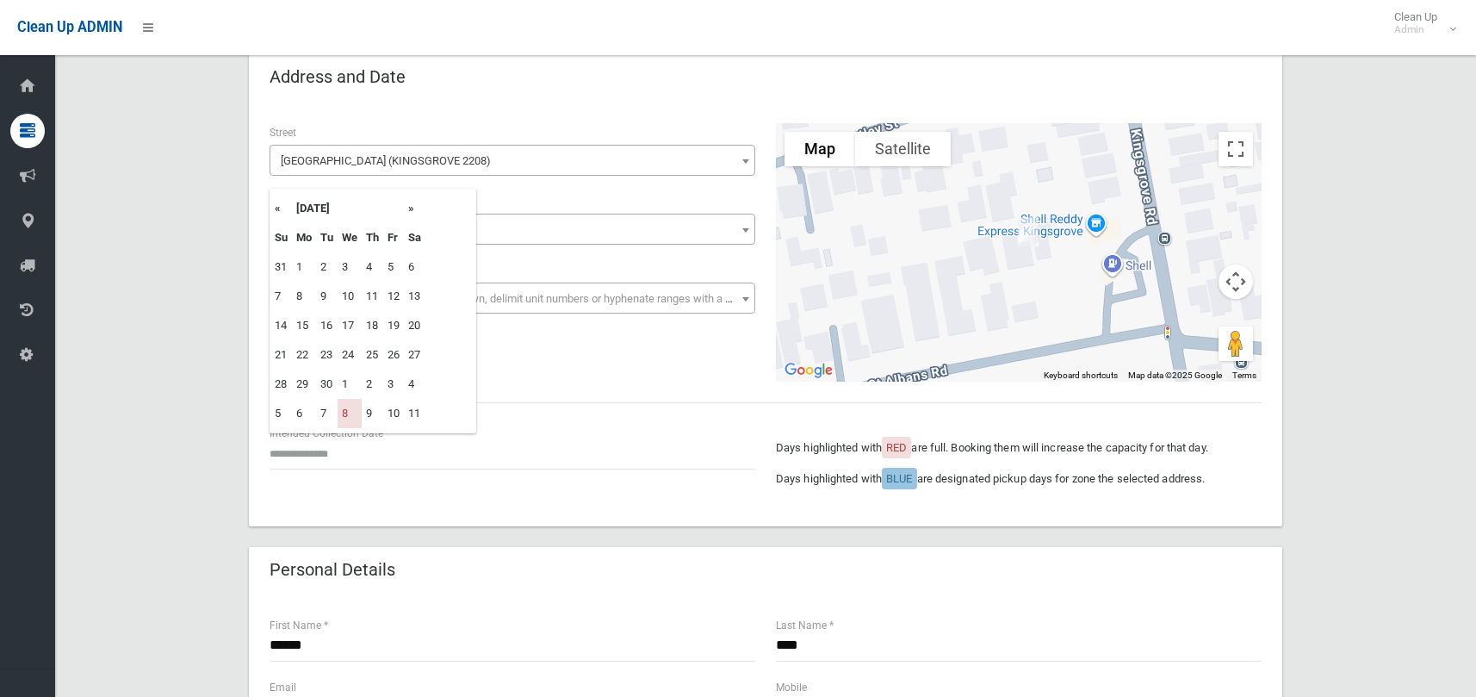
click at [413, 208] on th "»" at bounding box center [415, 208] width 22 height 29
click at [347, 327] on td "15" at bounding box center [350, 325] width 24 height 29
type input "**********"
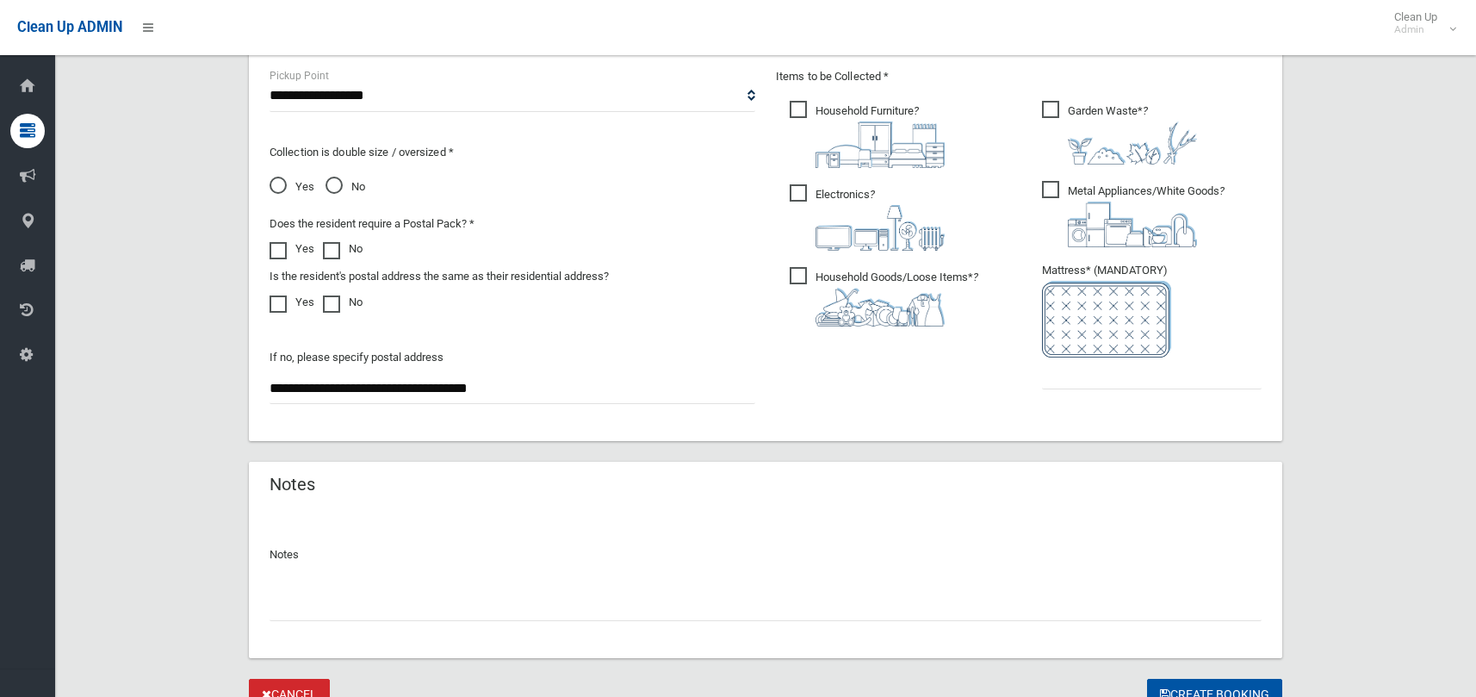
scroll to position [947, 0]
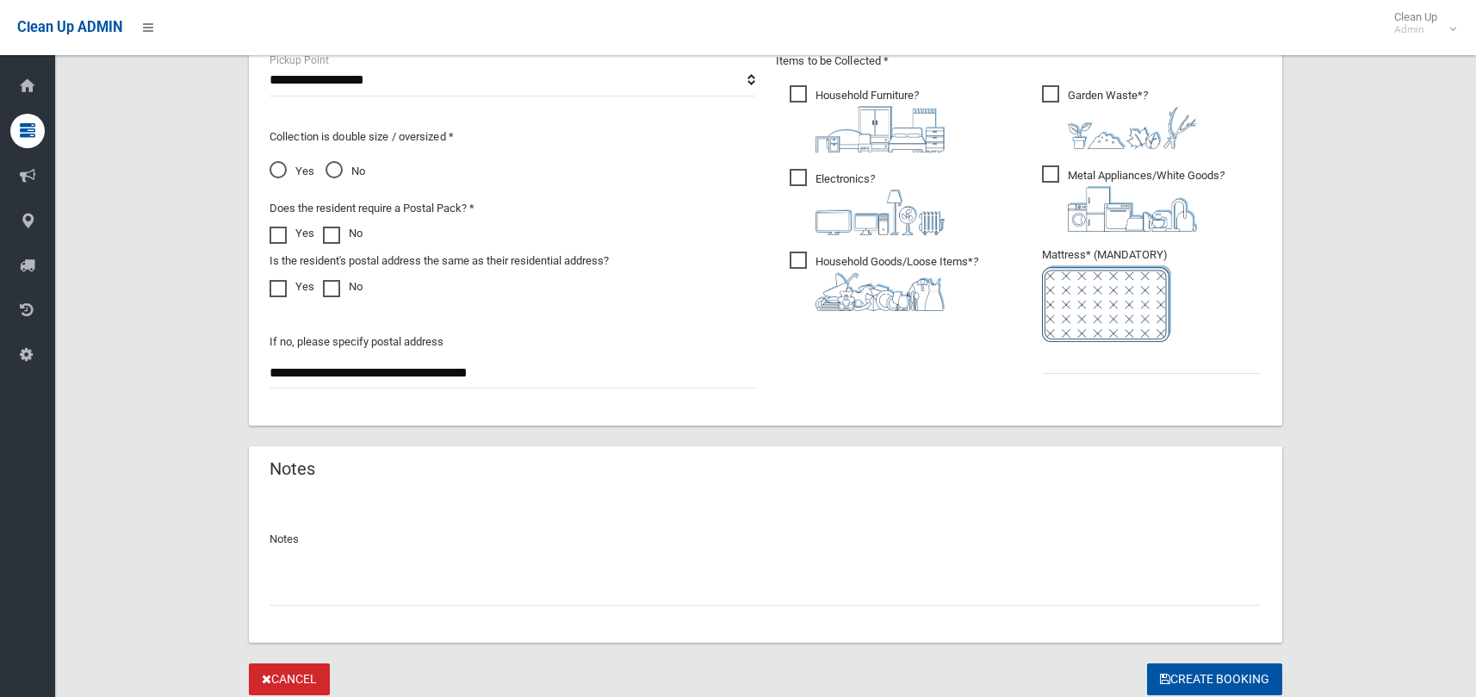
click at [1110, 388] on div "Items to be Collected * Household Furniture ?" at bounding box center [1019, 224] width 506 height 346
click at [1114, 363] on input "text" at bounding box center [1152, 358] width 220 height 32
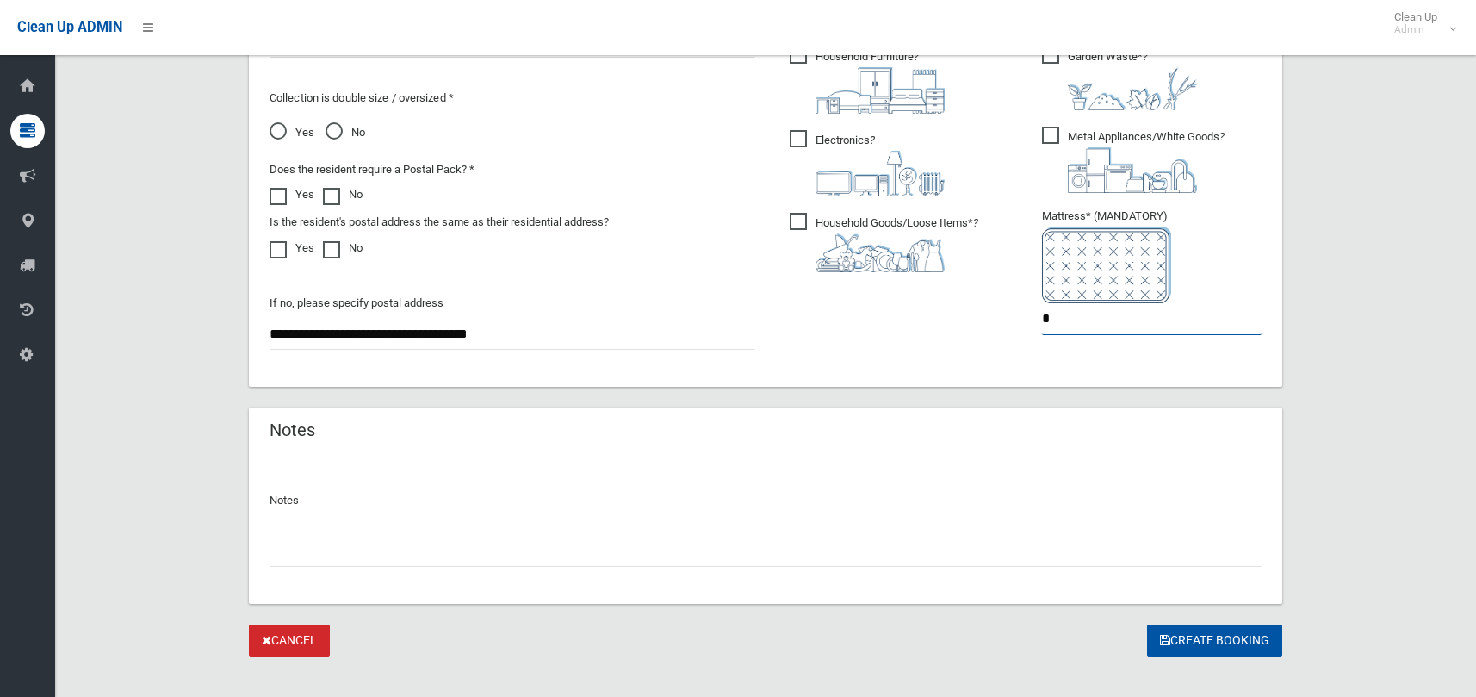
scroll to position [1008, 0]
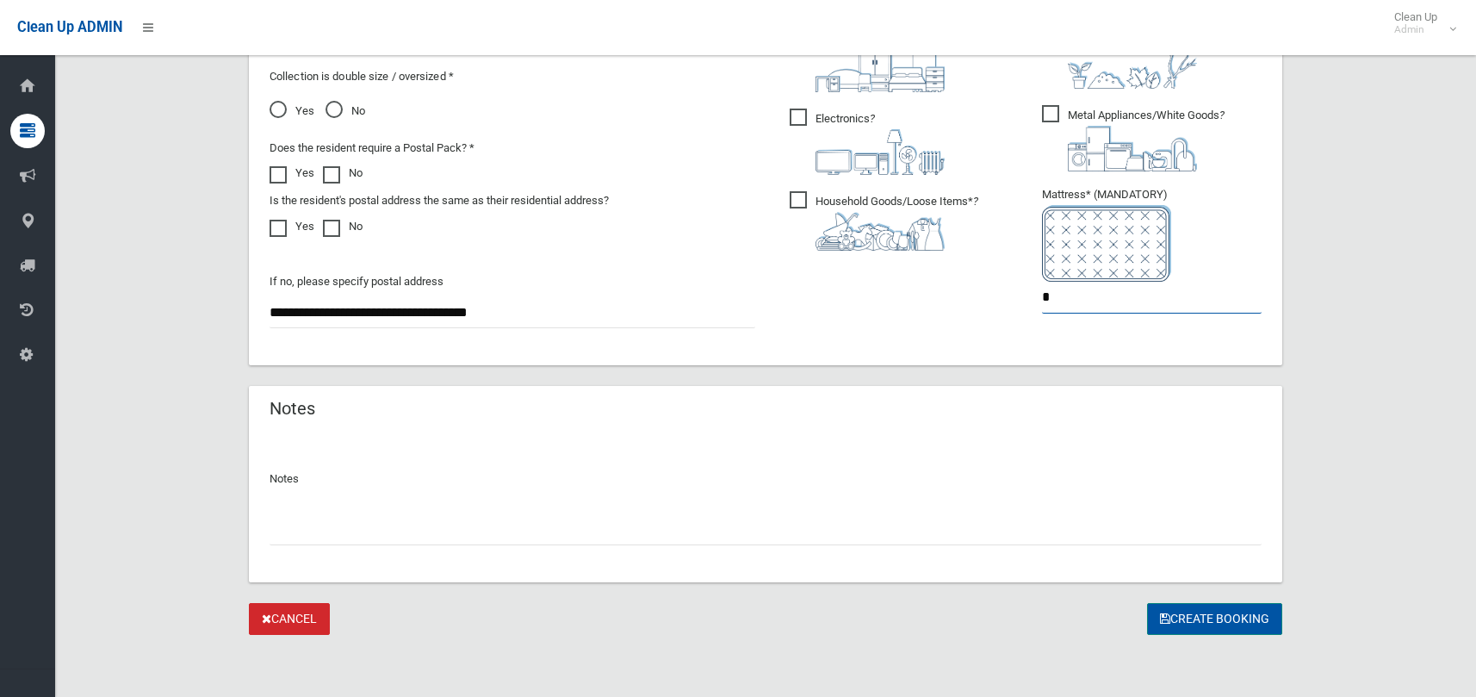
type input "*"
click at [1186, 610] on button "Create Booking" at bounding box center [1214, 619] width 135 height 32
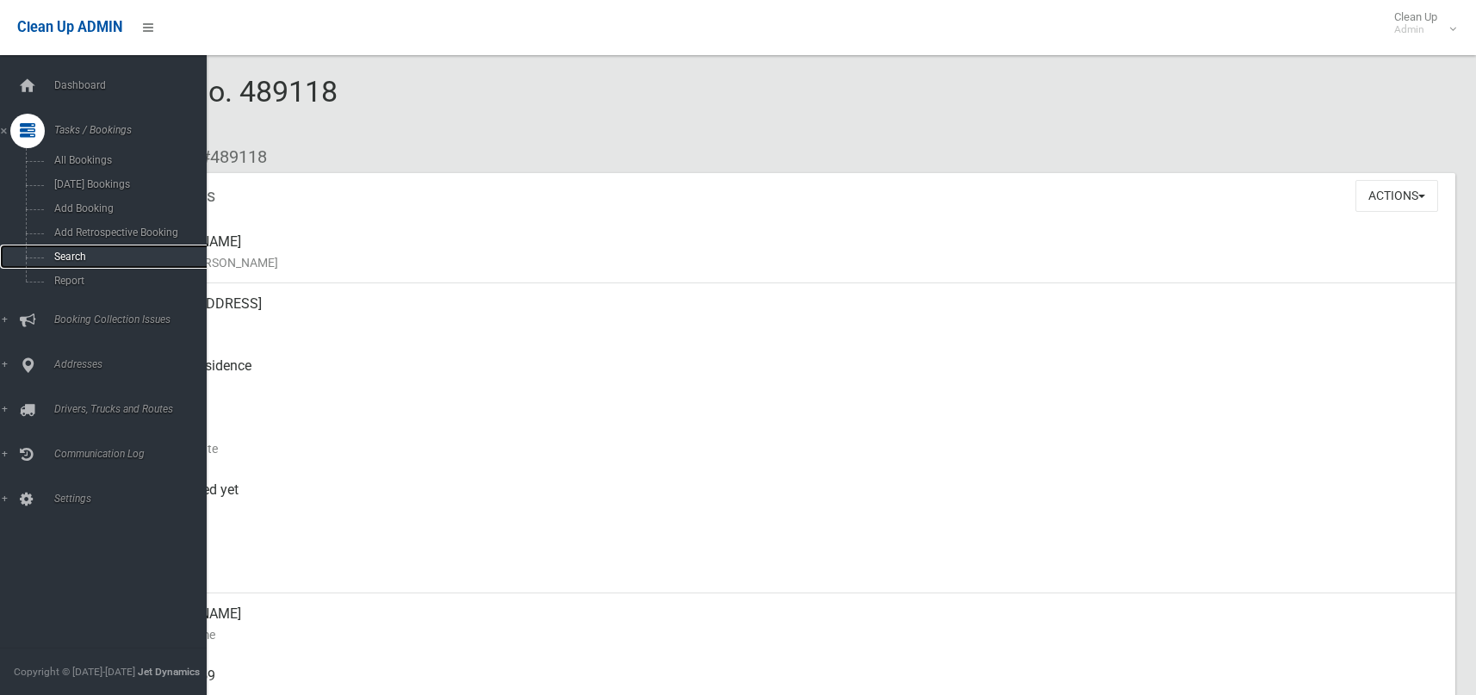
click at [63, 261] on span "Search" at bounding box center [127, 257] width 156 height 12
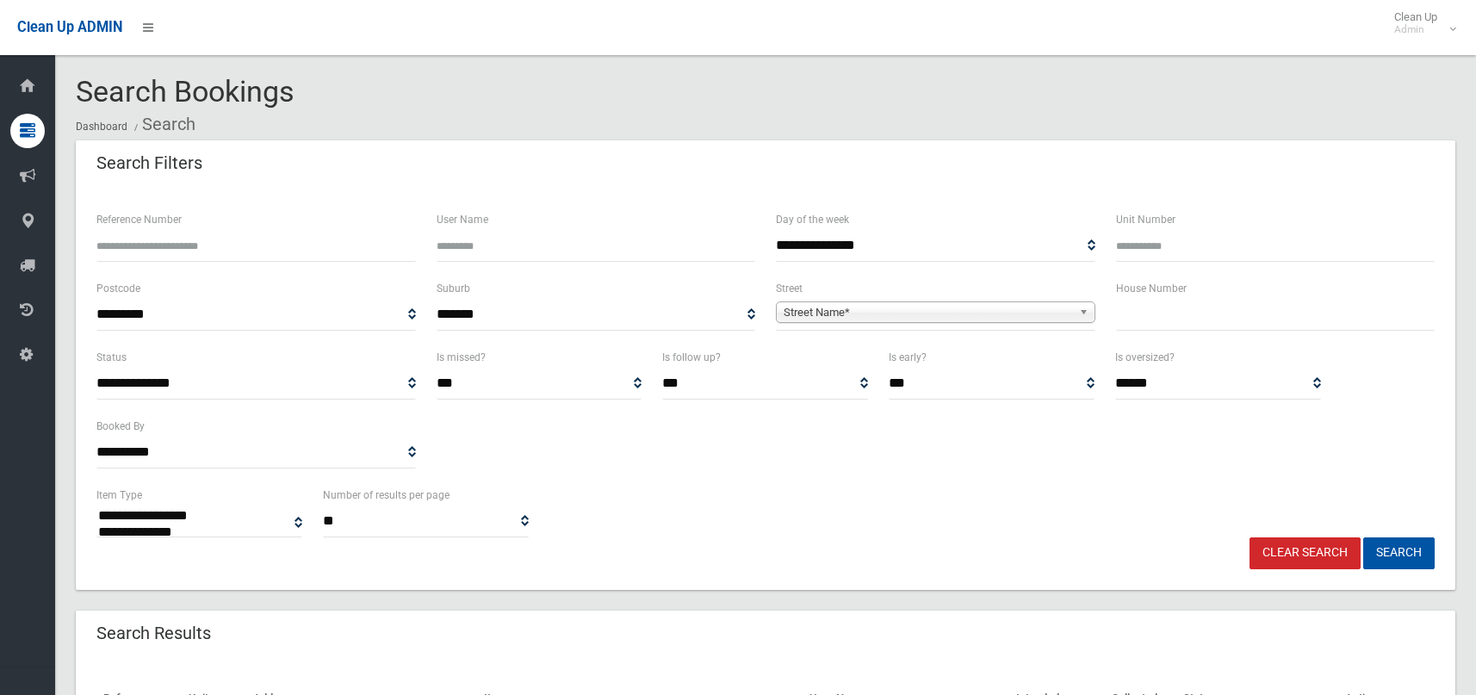
select select
click at [1227, 311] on input "text" at bounding box center [1275, 315] width 319 height 32
type input "**"
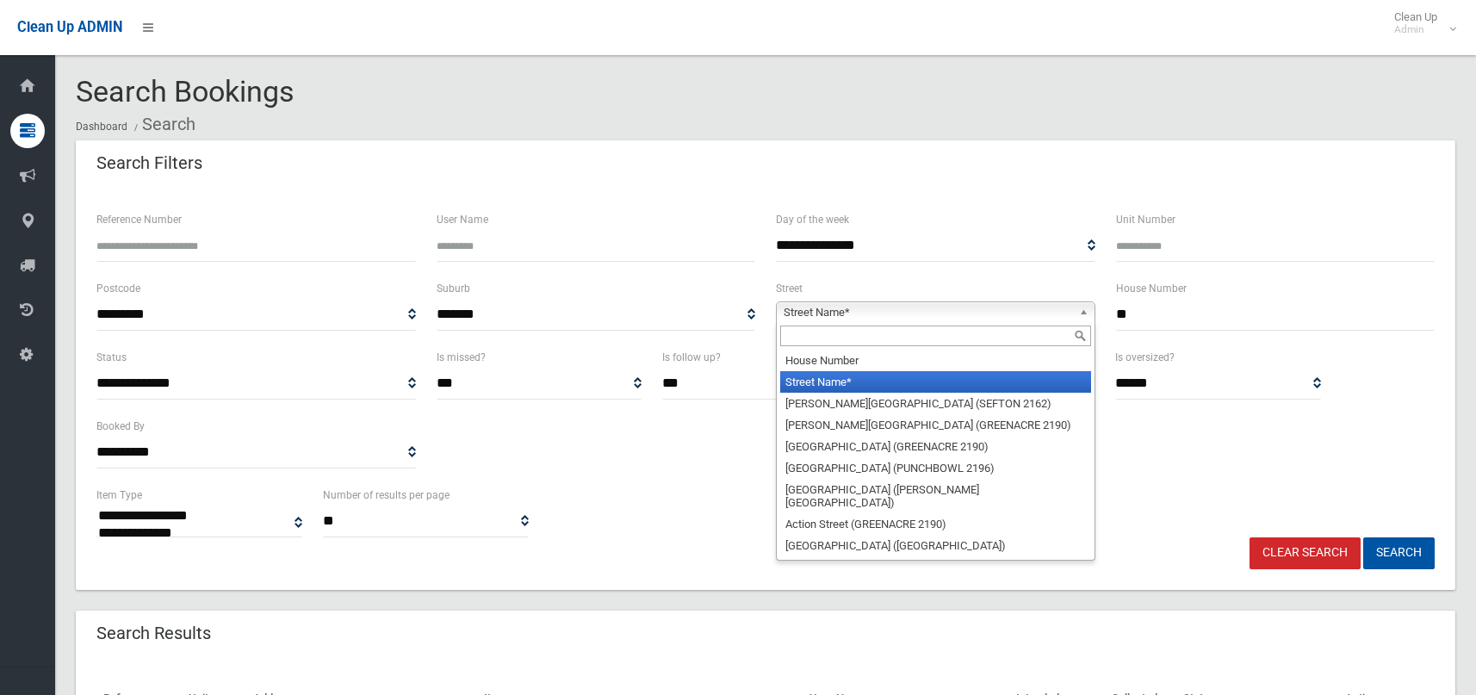
click at [1058, 317] on span "Street Name*" at bounding box center [928, 312] width 288 height 21
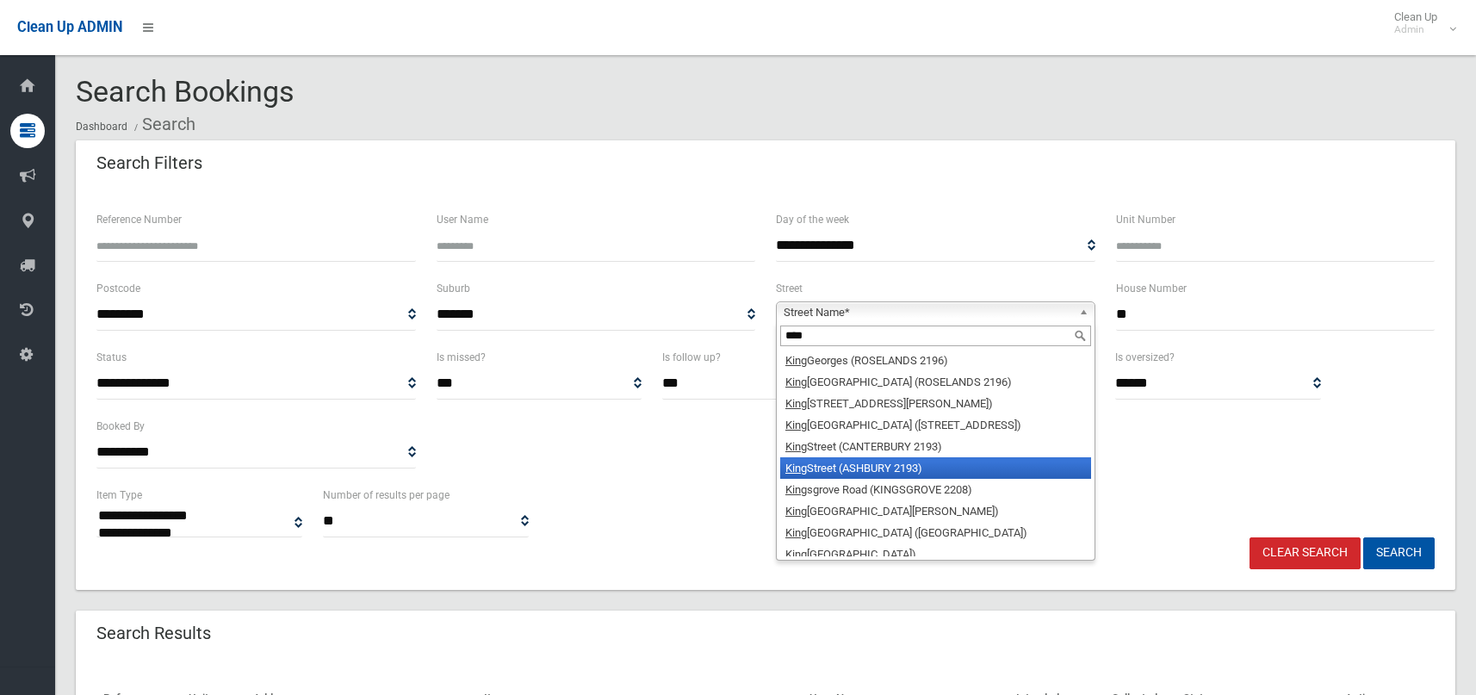
type input "****"
click at [927, 475] on li "King Street (ASHBURY 2193)" at bounding box center [935, 468] width 311 height 22
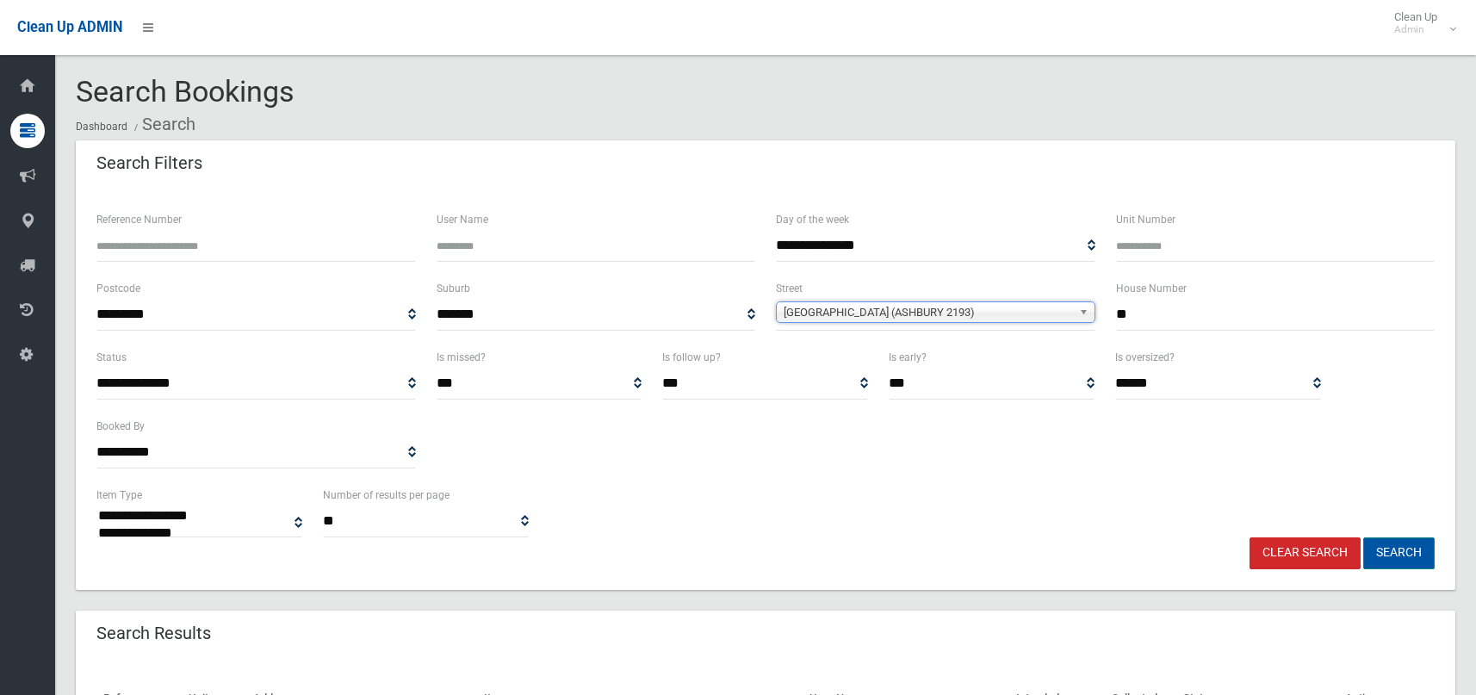
click at [1399, 557] on button "Search" at bounding box center [1398, 553] width 71 height 32
select select
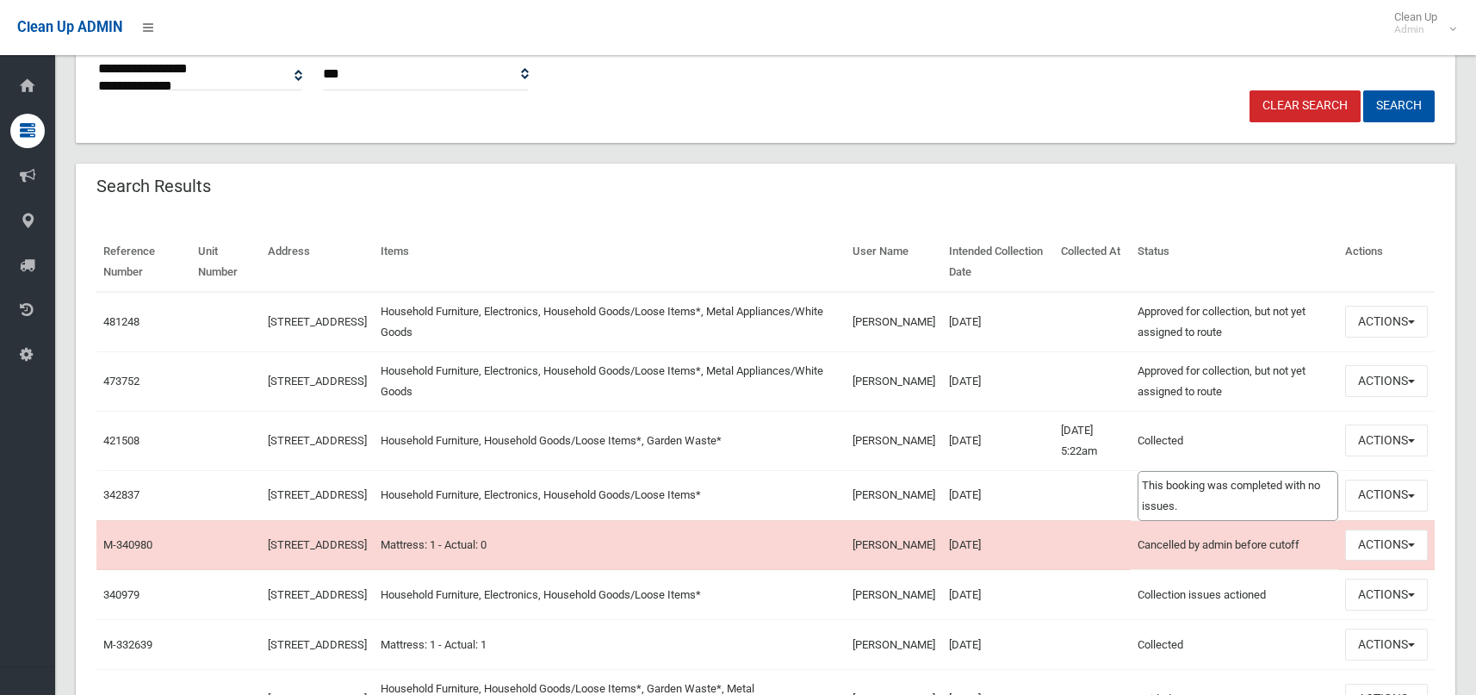
scroll to position [517, 0]
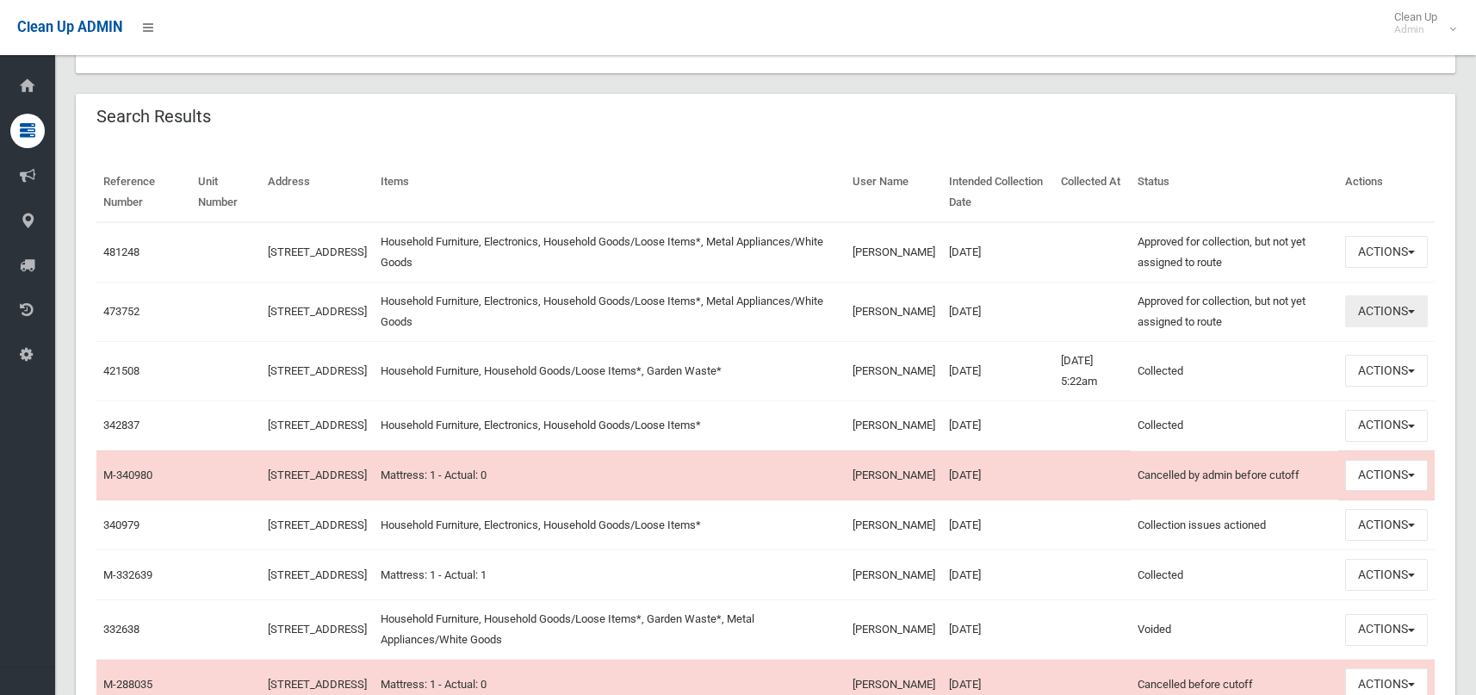
click at [1389, 316] on button "Actions" at bounding box center [1386, 311] width 83 height 32
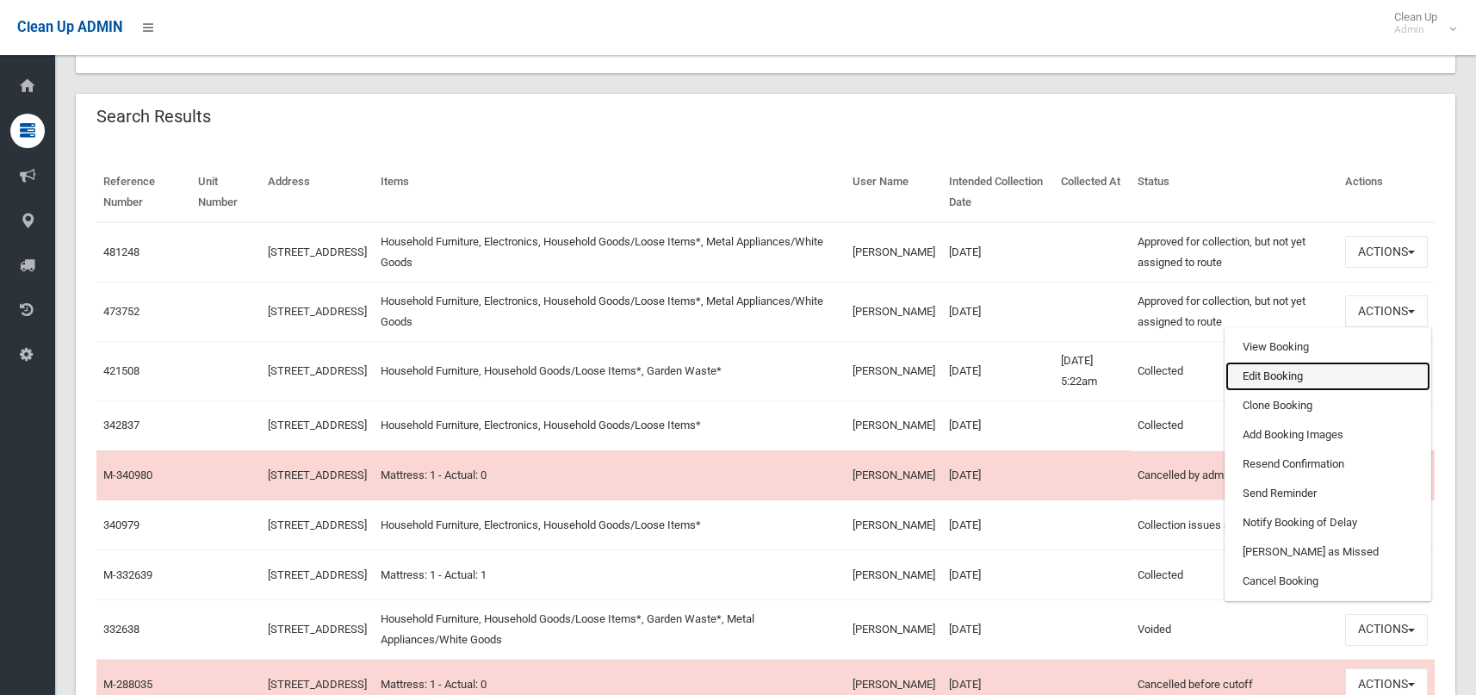
click at [1280, 373] on link "Edit Booking" at bounding box center [1327, 376] width 205 height 29
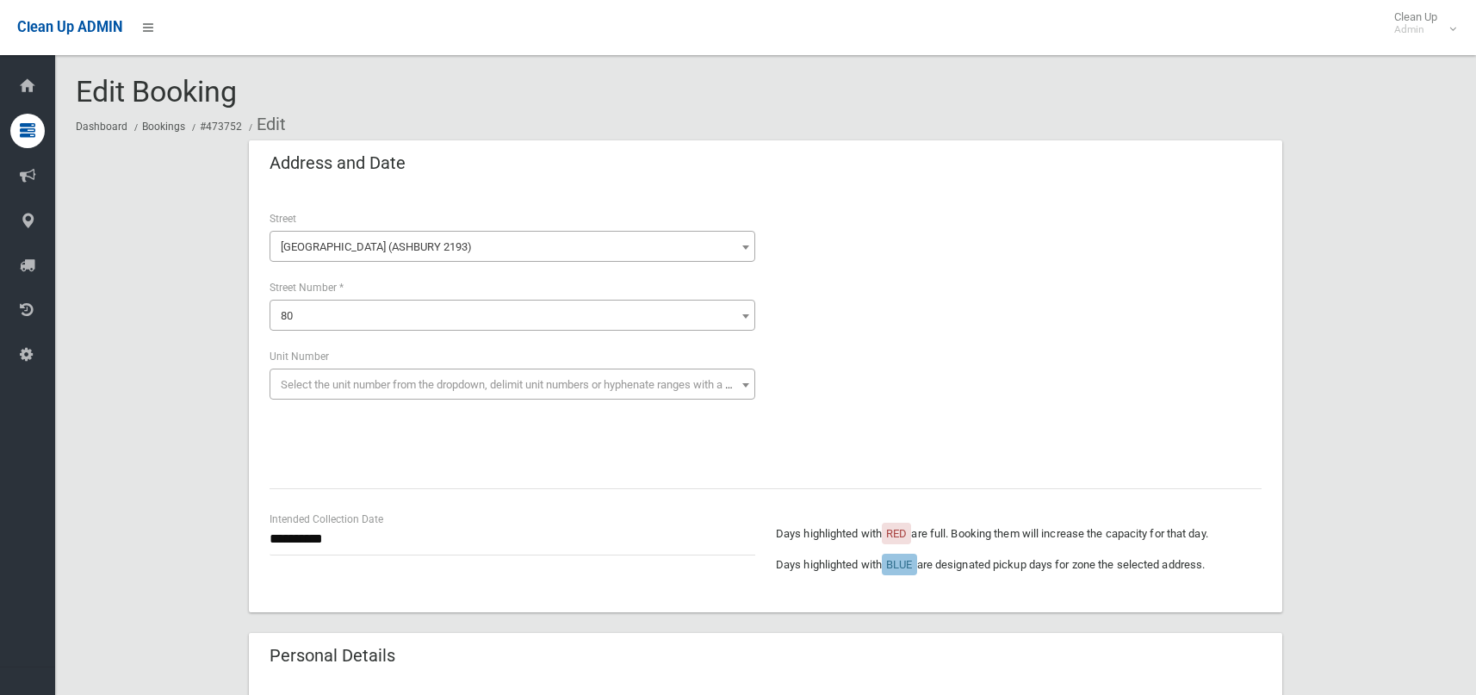
scroll to position [172, 0]
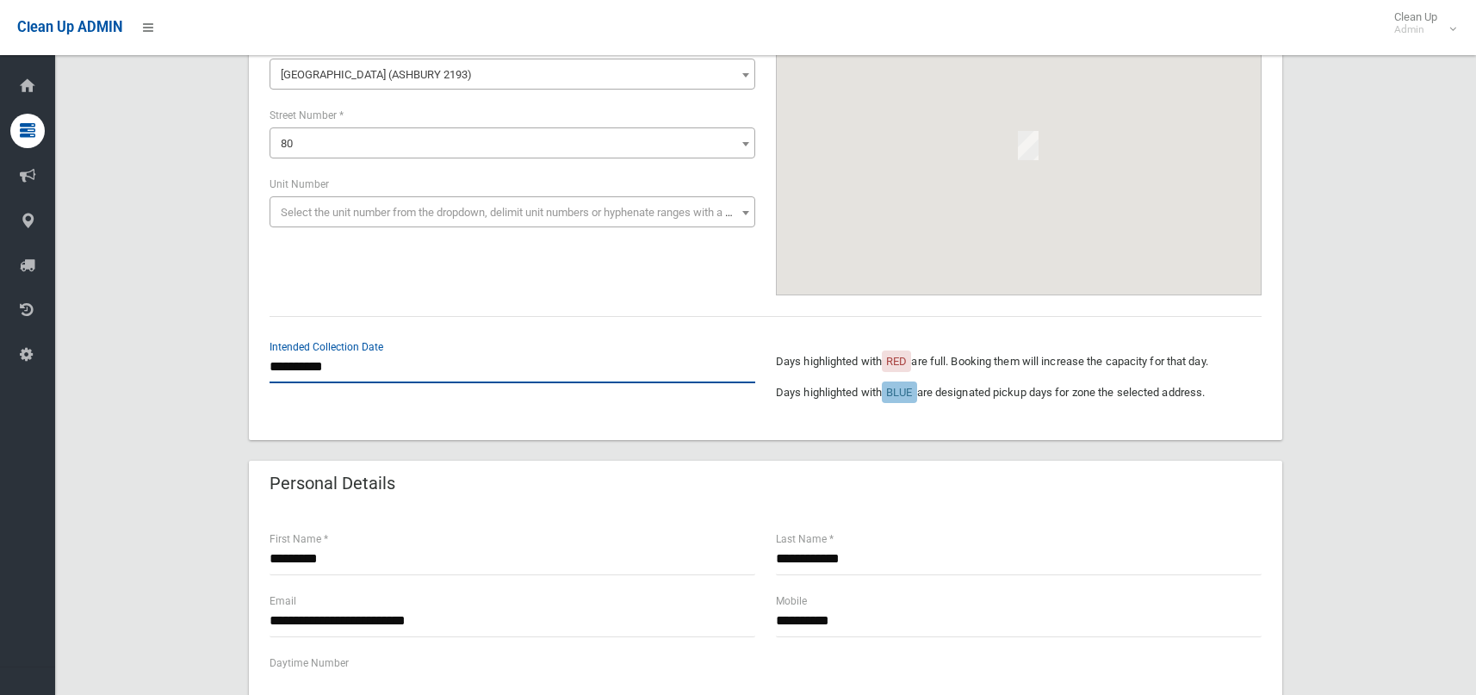
click at [398, 363] on input "**********" at bounding box center [513, 367] width 486 height 32
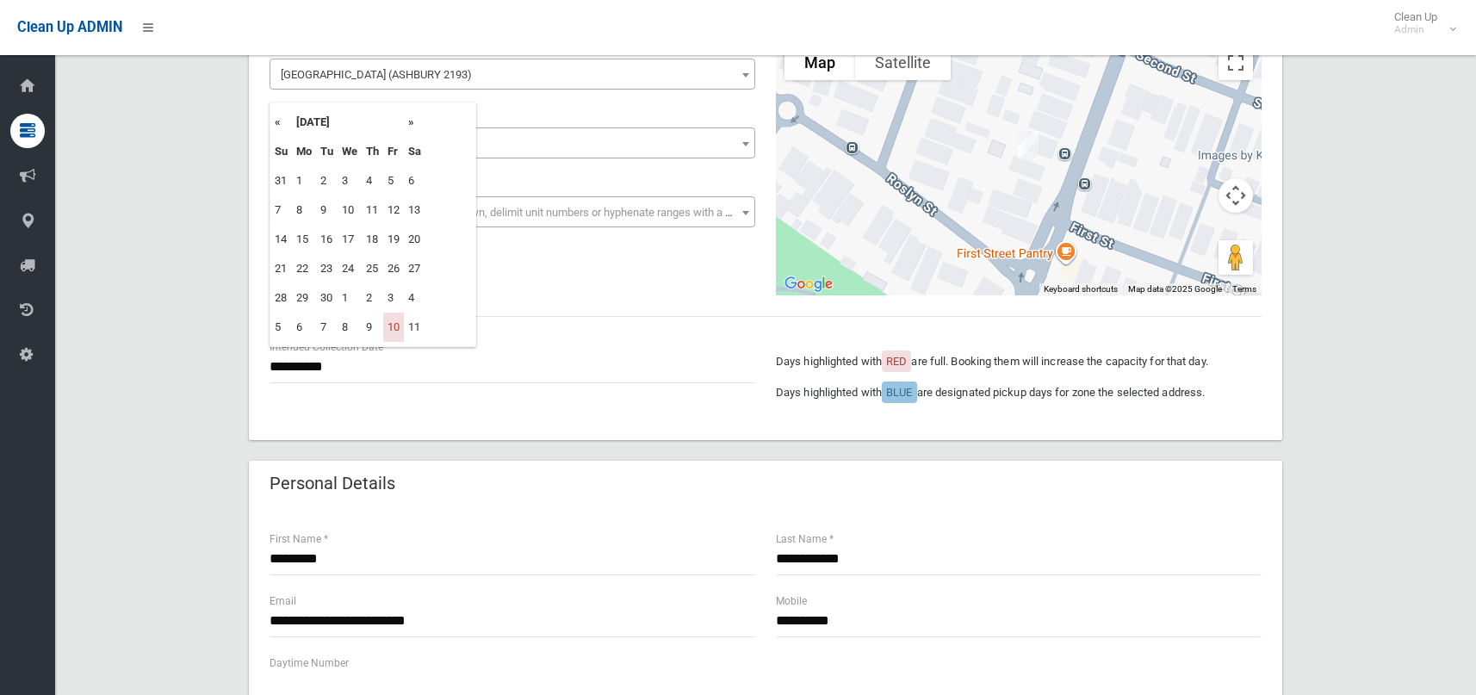
click at [420, 118] on th "»" at bounding box center [415, 122] width 22 height 29
click at [418, 125] on th "»" at bounding box center [415, 122] width 22 height 29
click at [278, 121] on th "«" at bounding box center [281, 122] width 22 height 29
click at [413, 120] on th "»" at bounding box center [415, 122] width 22 height 29
click at [388, 295] on td "28" at bounding box center [393, 297] width 21 height 29
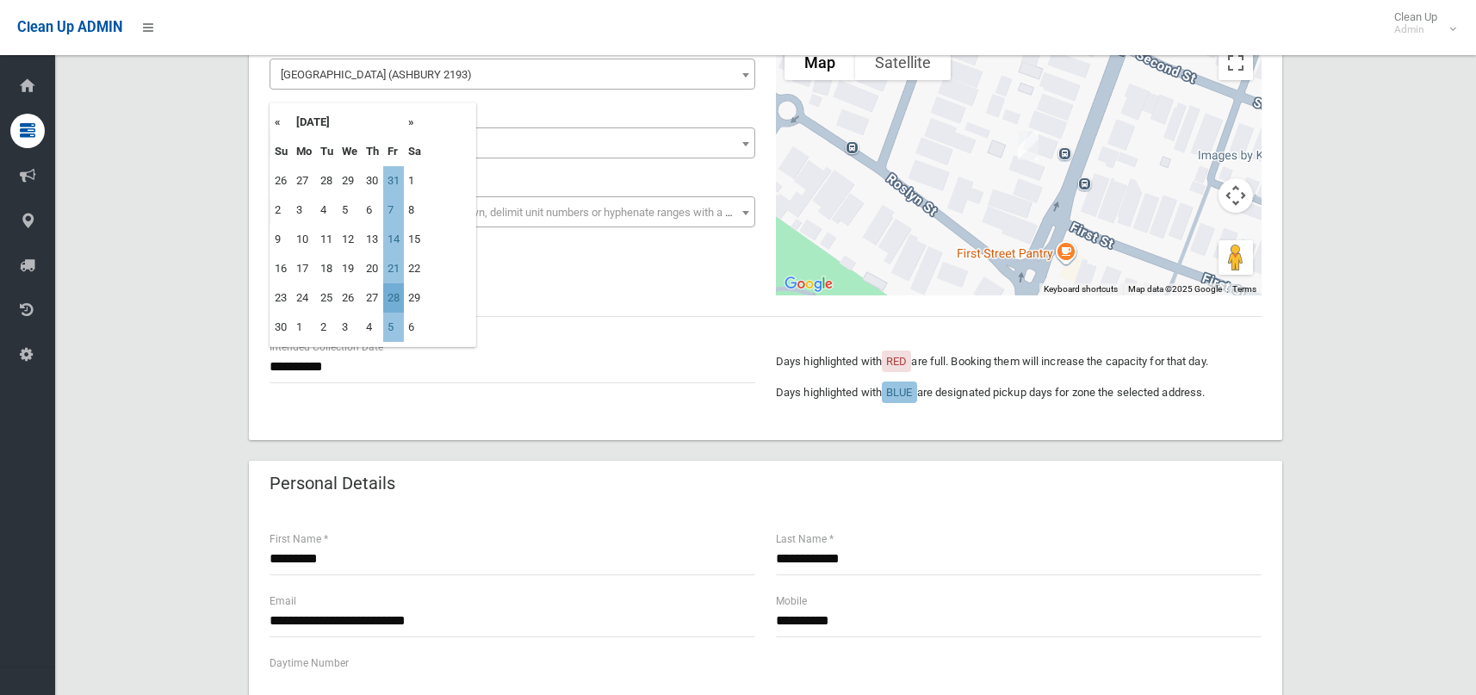
type input "**********"
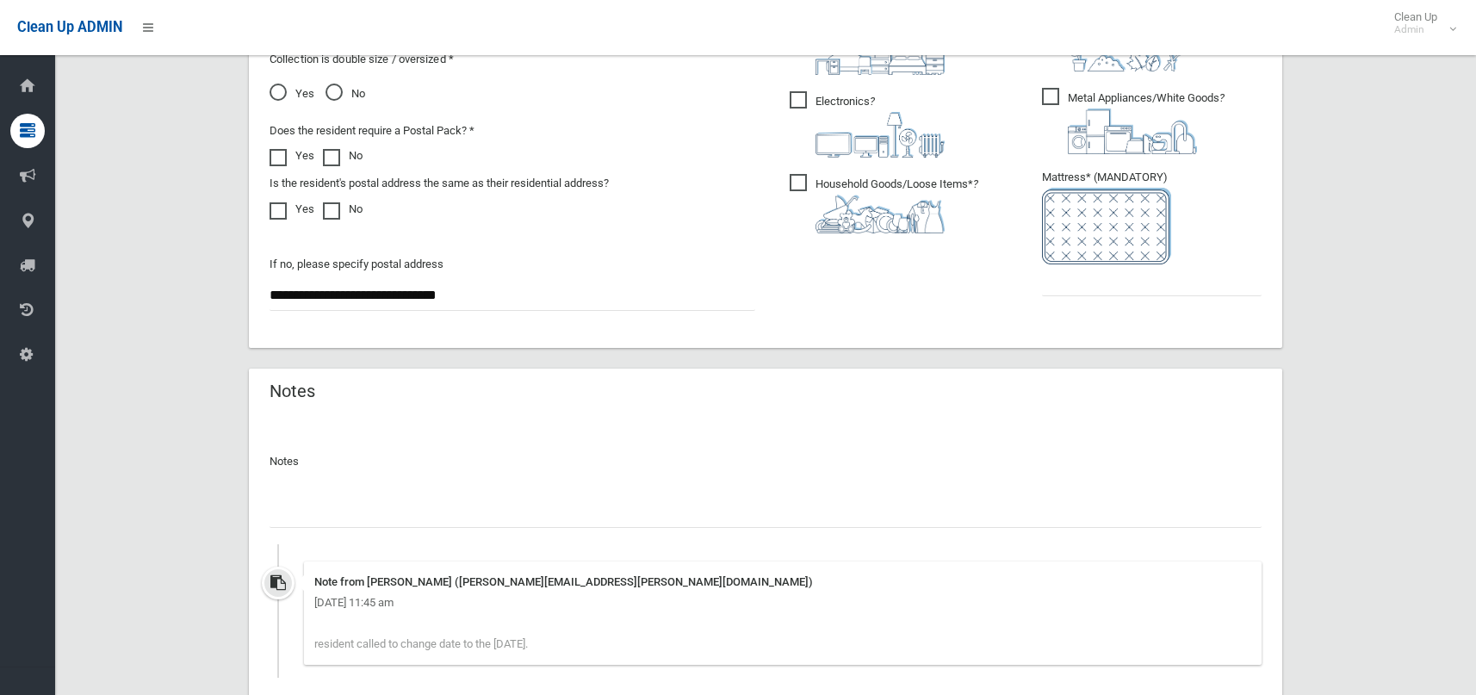
scroll to position [1033, 0]
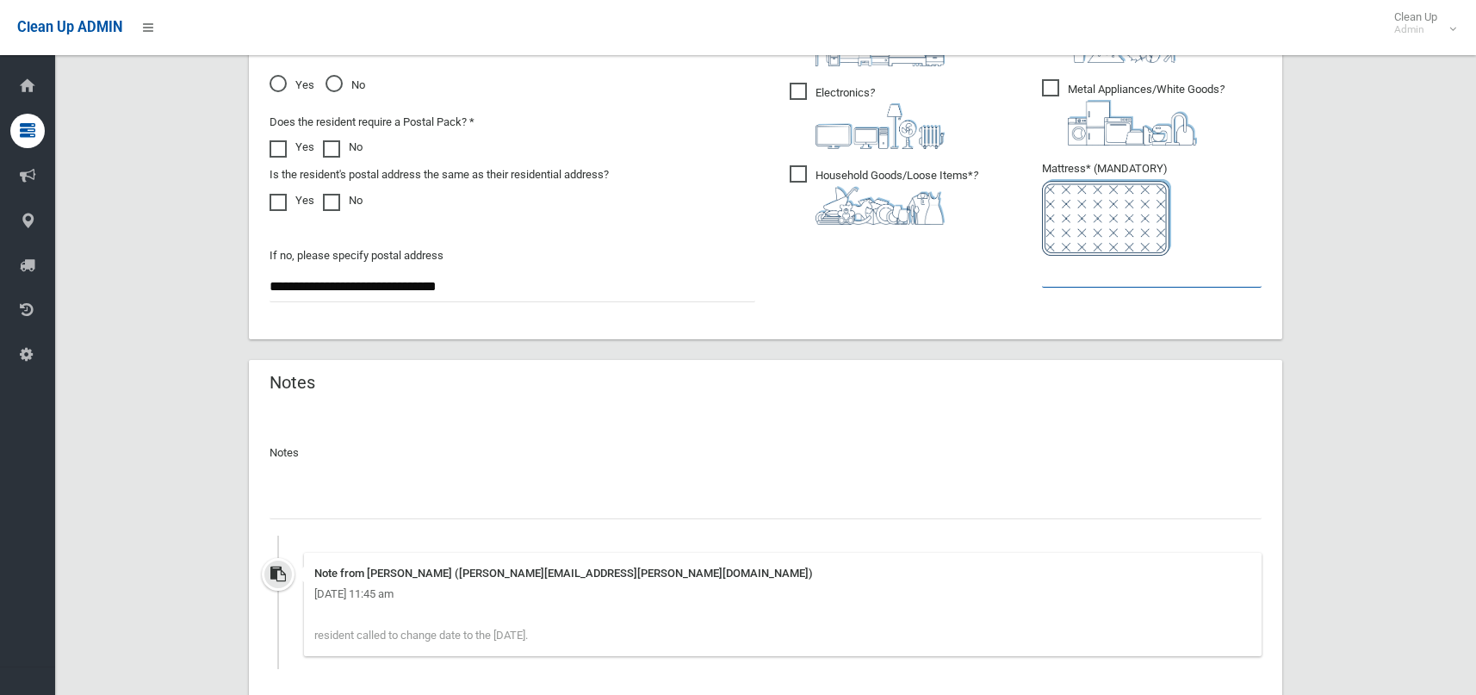
click at [1085, 270] on input "text" at bounding box center [1152, 272] width 220 height 32
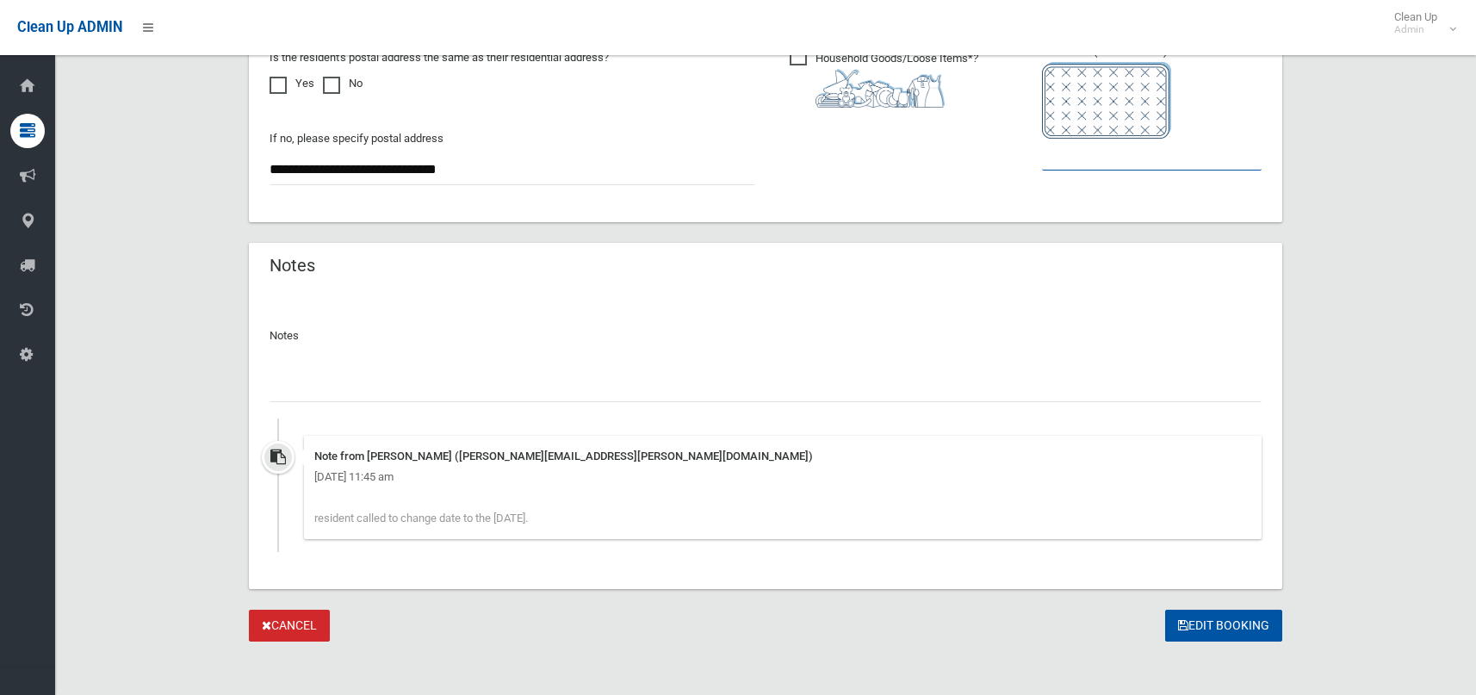
scroll to position [1159, 0]
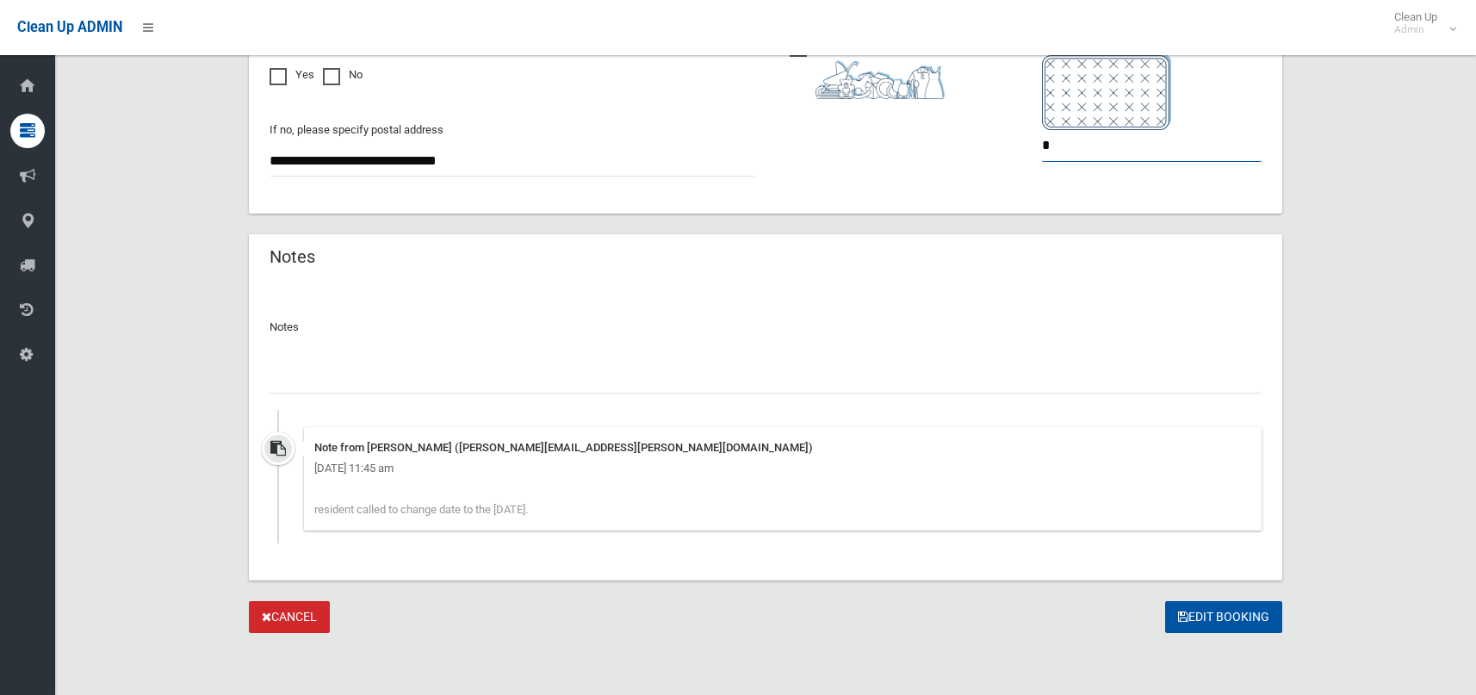
type input "*"
click at [406, 388] on input "text" at bounding box center [766, 378] width 992 height 32
type input "**********"
click at [1222, 617] on button "Edit Booking" at bounding box center [1223, 617] width 117 height 32
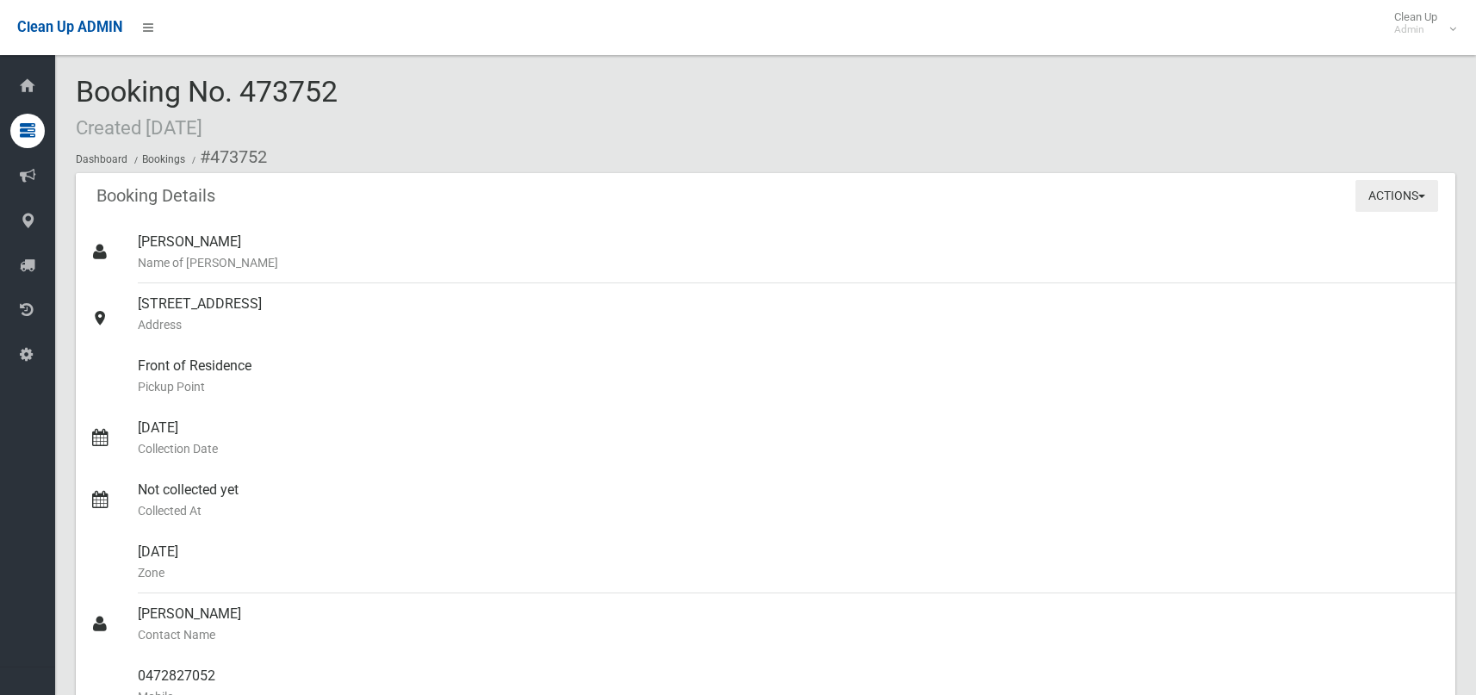
click at [1379, 208] on button "Actions" at bounding box center [1396, 196] width 83 height 32
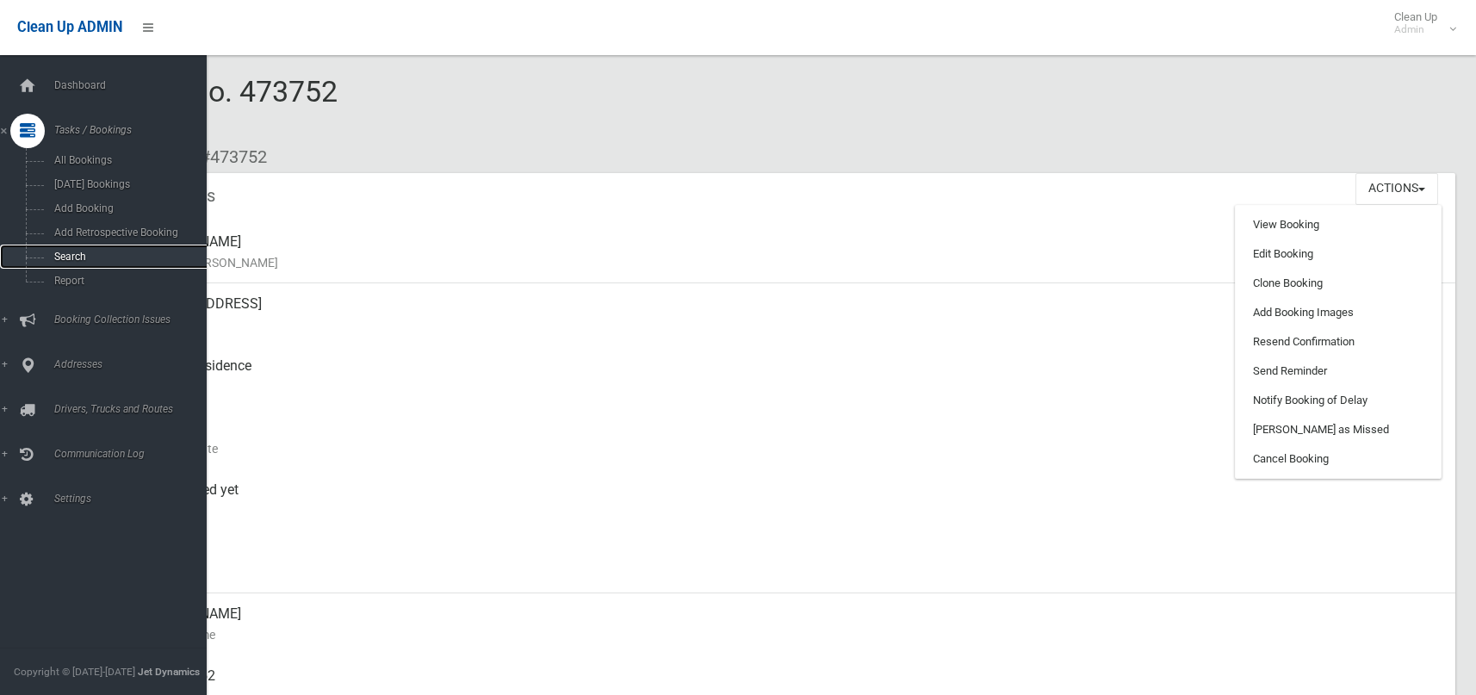
click at [57, 254] on span "Search" at bounding box center [127, 257] width 156 height 12
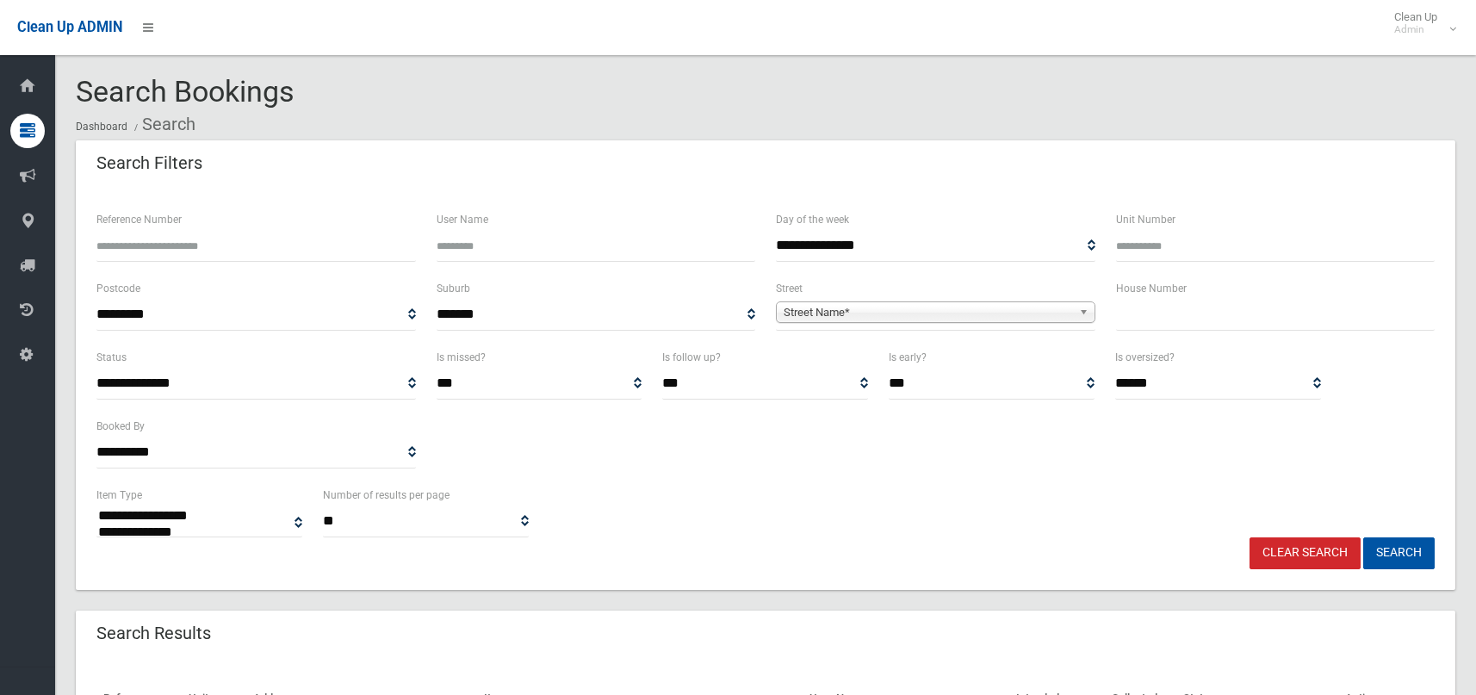
select select
click at [1194, 327] on input "text" at bounding box center [1275, 315] width 319 height 32
type input "**"
click at [976, 310] on span "Street Name*" at bounding box center [928, 312] width 288 height 21
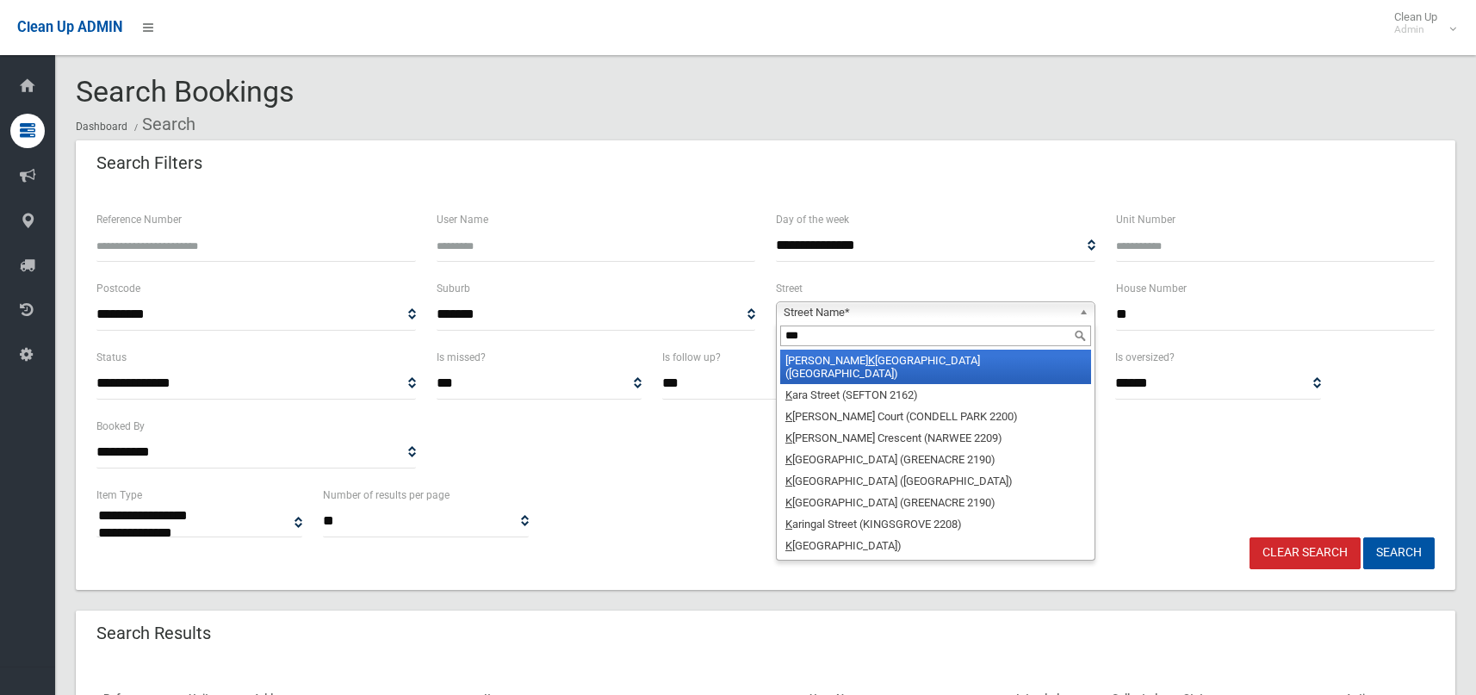
type input "****"
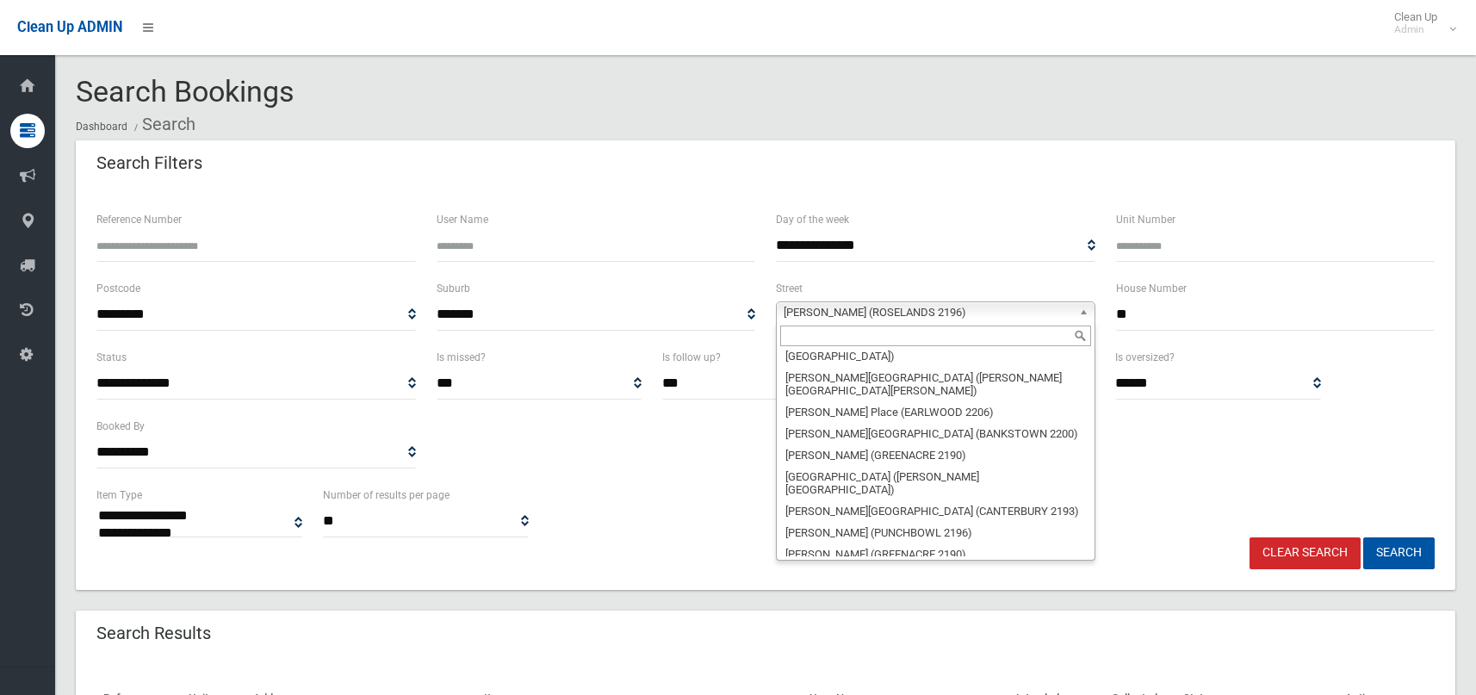
scroll to position [24931, 0]
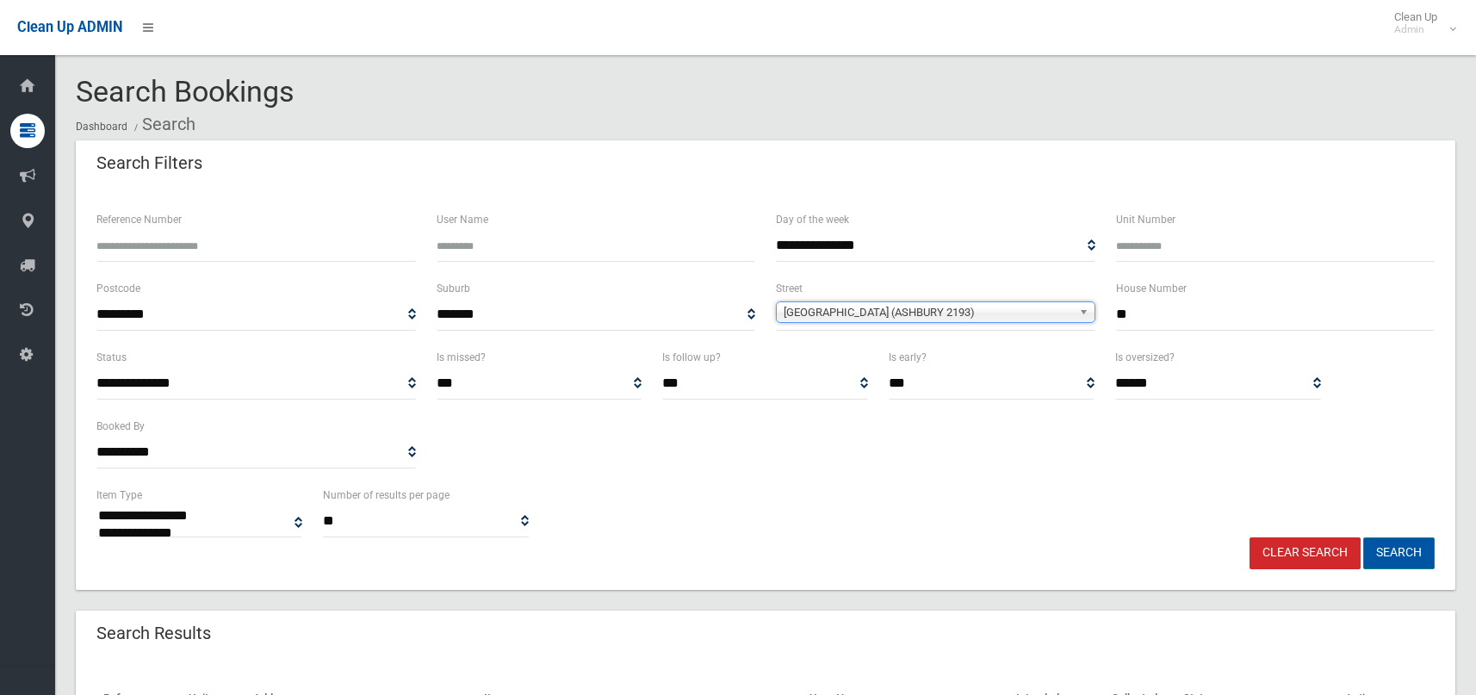
click at [1398, 556] on button "Search" at bounding box center [1398, 553] width 71 height 32
select select
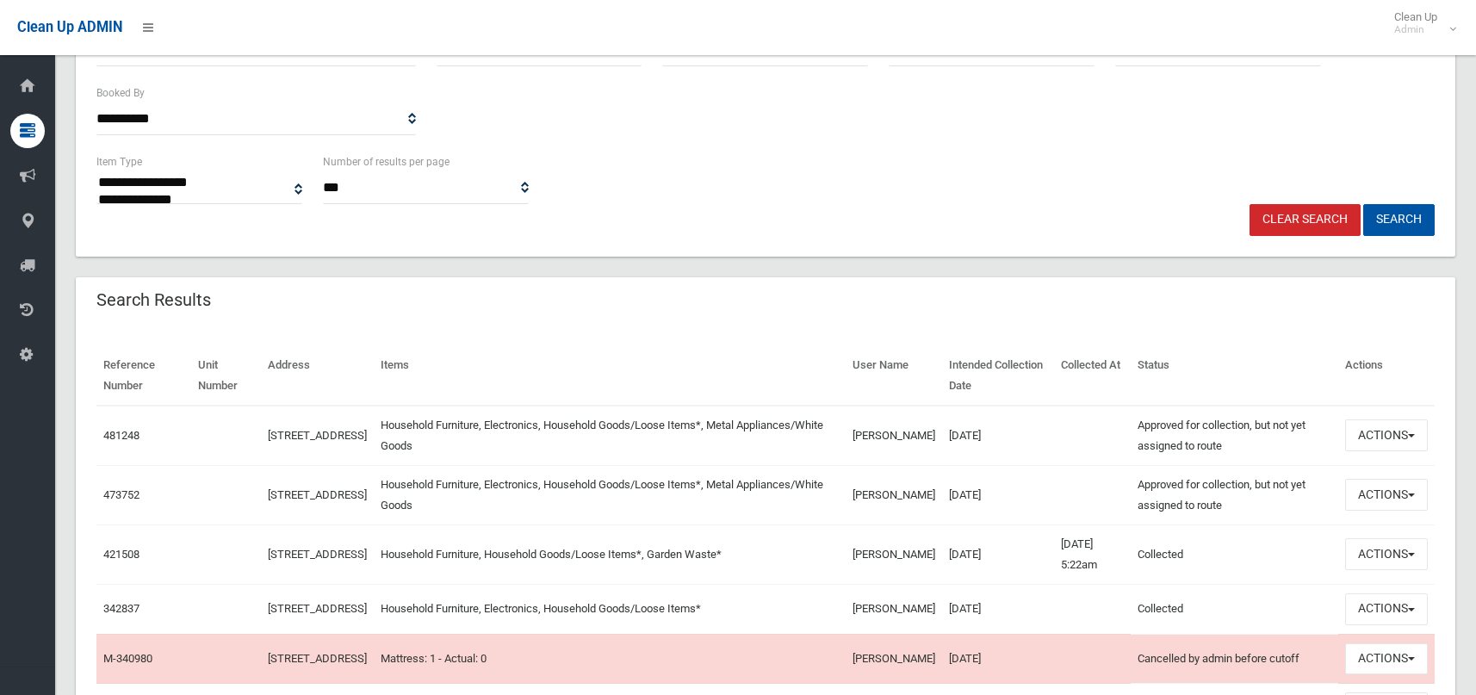
scroll to position [344, 0]
